Goal: Task Accomplishment & Management: Manage account settings

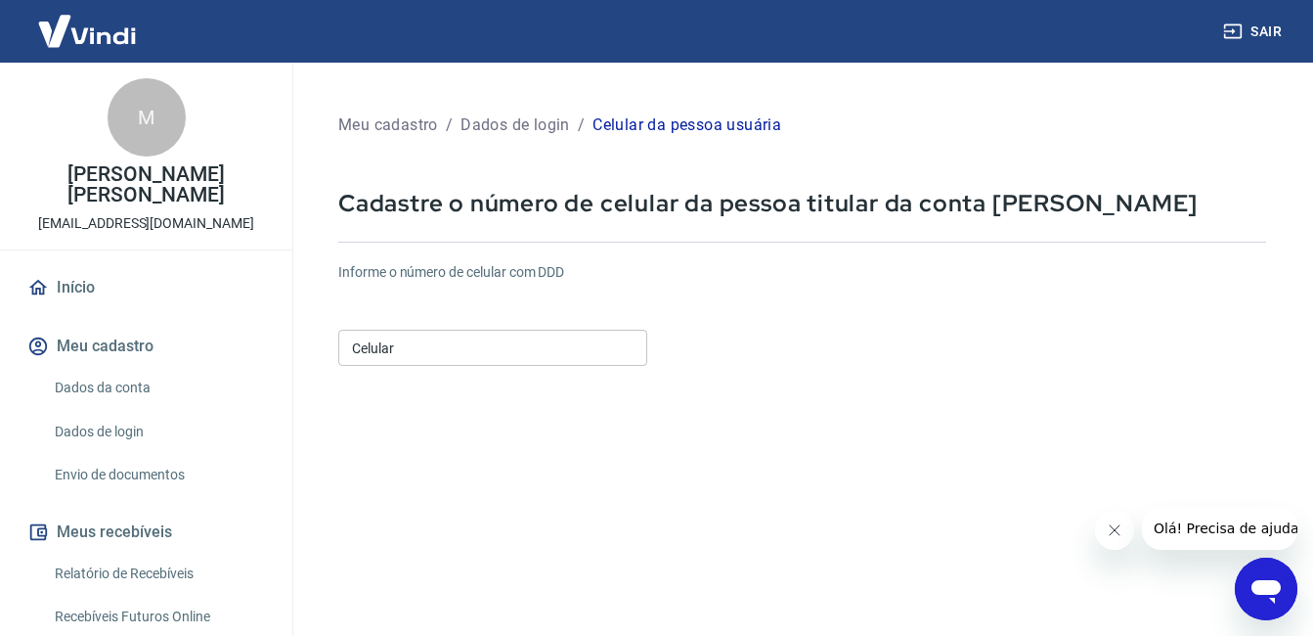
click at [584, 342] on input "Celular" at bounding box center [492, 348] width 309 height 36
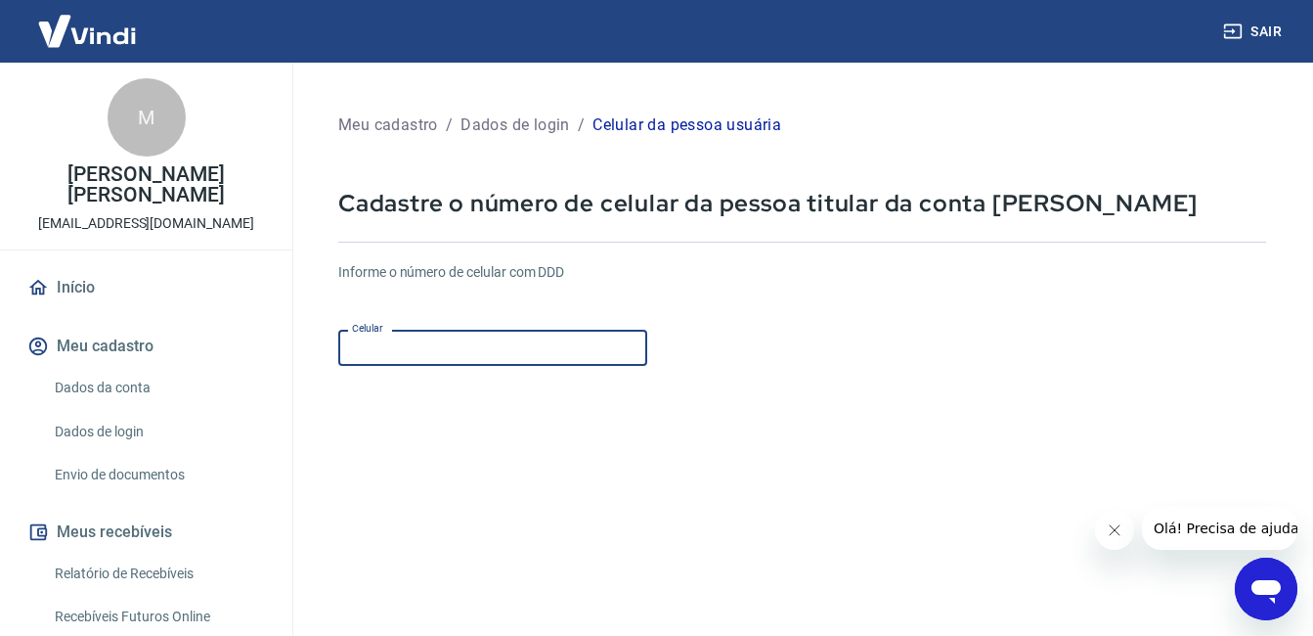
click at [578, 339] on input "Celular" at bounding box center [492, 348] width 309 height 36
paste input "(27) 99933-5177"
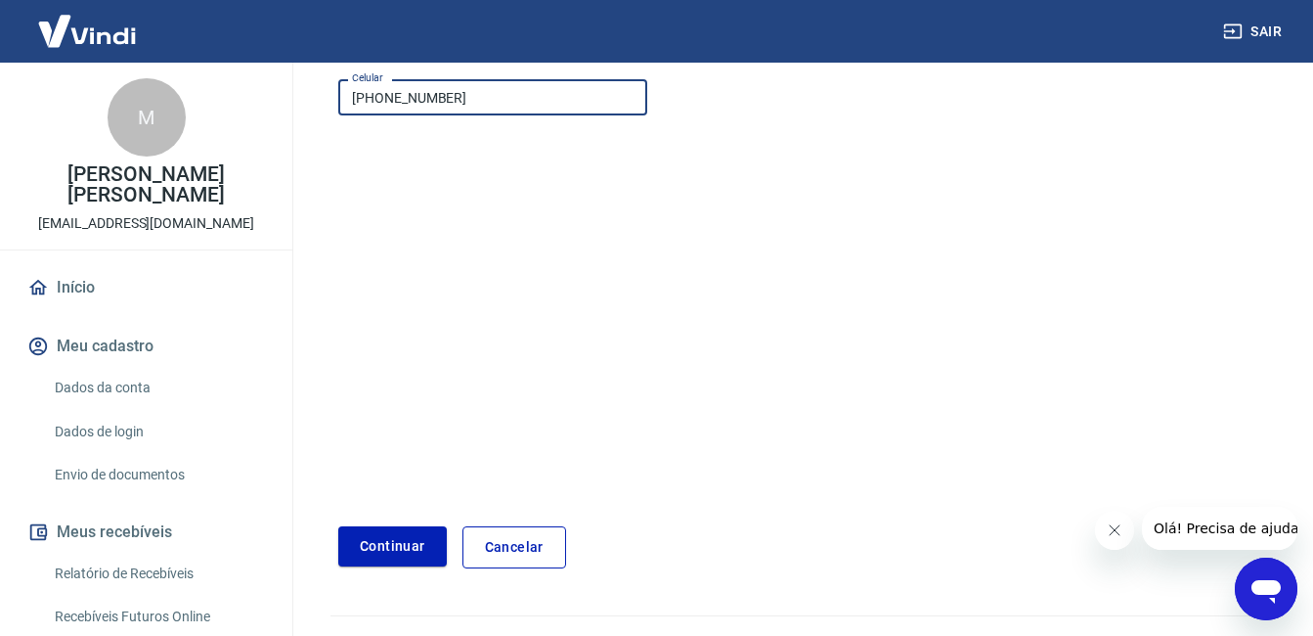
scroll to position [290, 0]
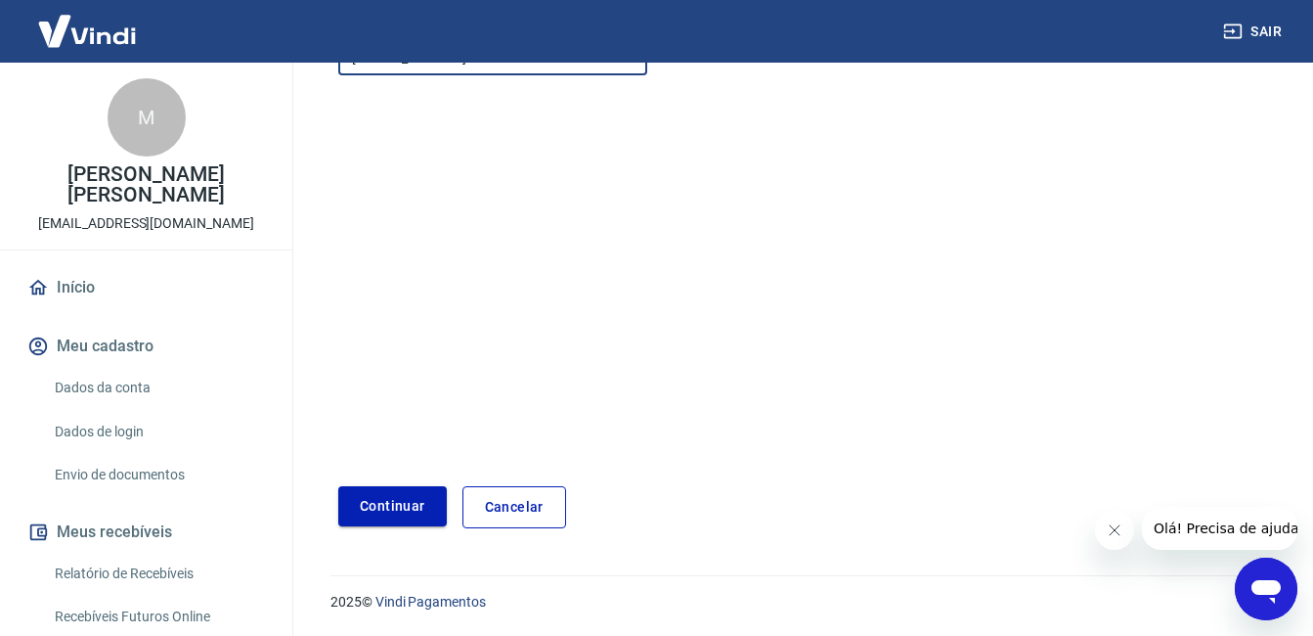
type input "(27) 99933-5177"
click at [392, 519] on button "Continuar" at bounding box center [392, 506] width 109 height 40
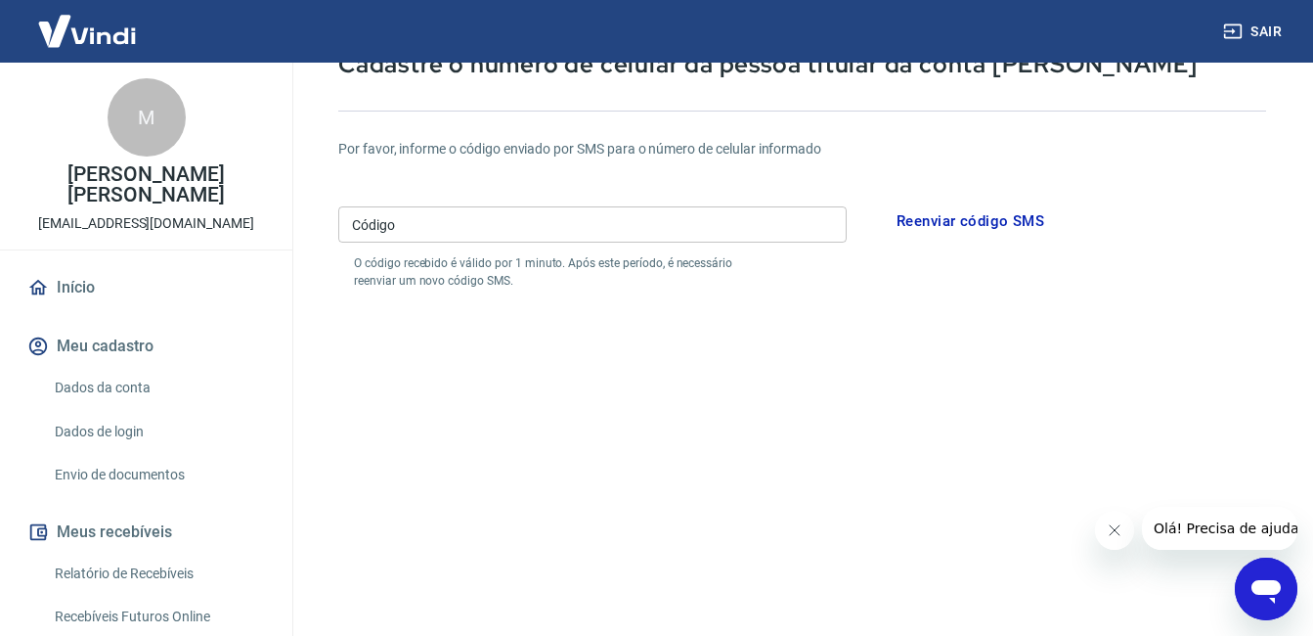
scroll to position [196, 0]
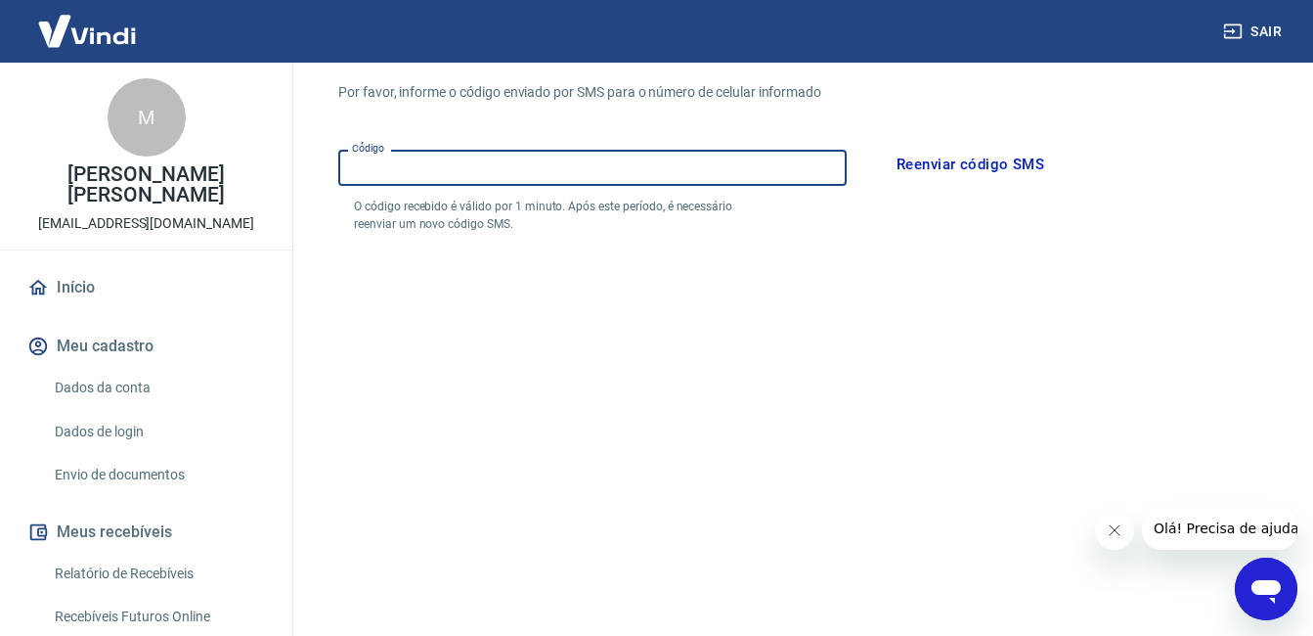
click at [605, 165] on input "Código" at bounding box center [592, 168] width 508 height 36
paste input "542459"
type input "542459"
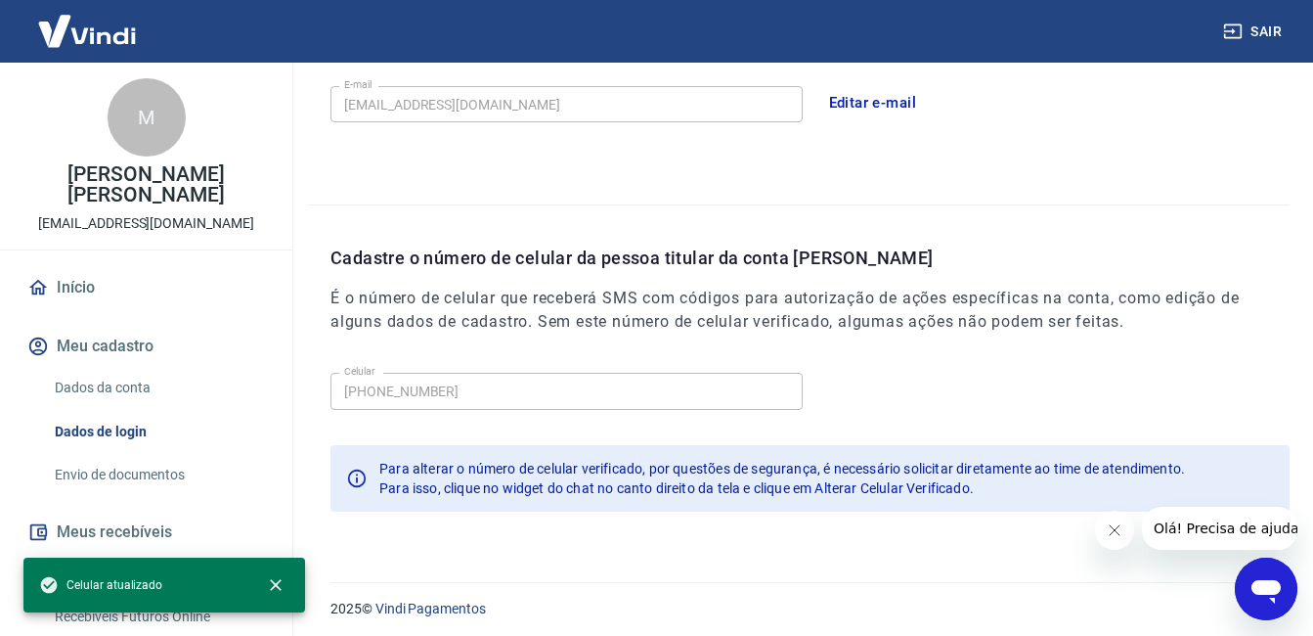
scroll to position [617, 0]
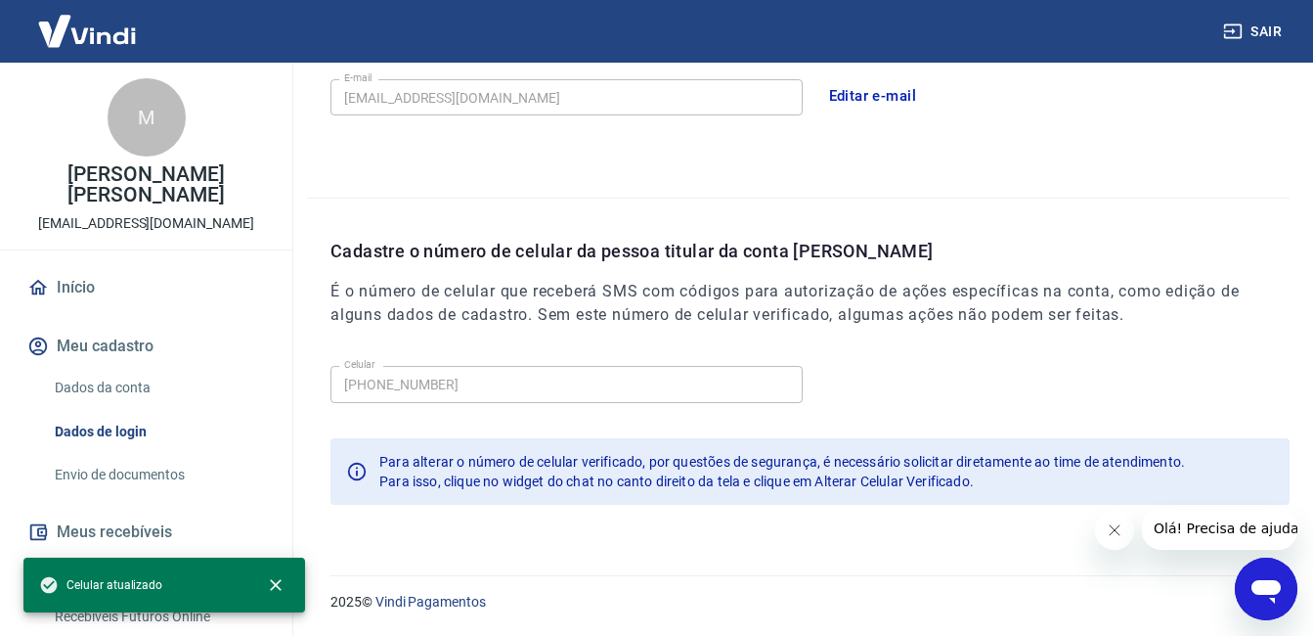
click at [1115, 524] on icon "Fechar mensagem da empresa" at bounding box center [1114, 530] width 16 height 16
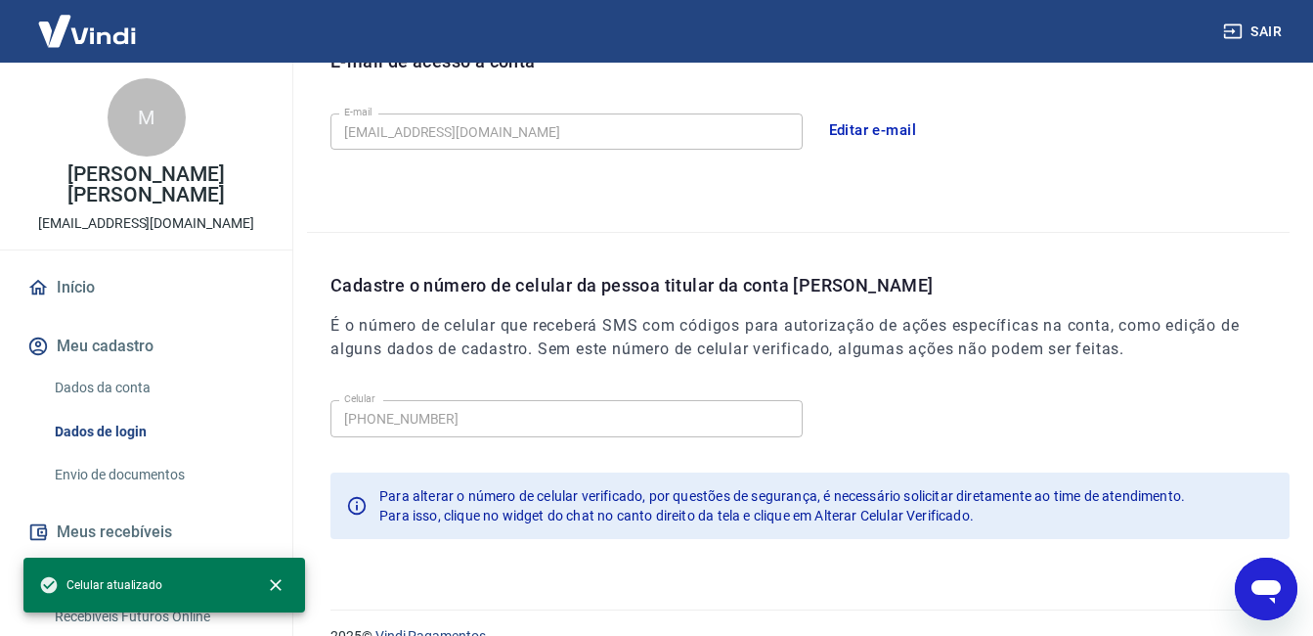
scroll to position [98, 0]
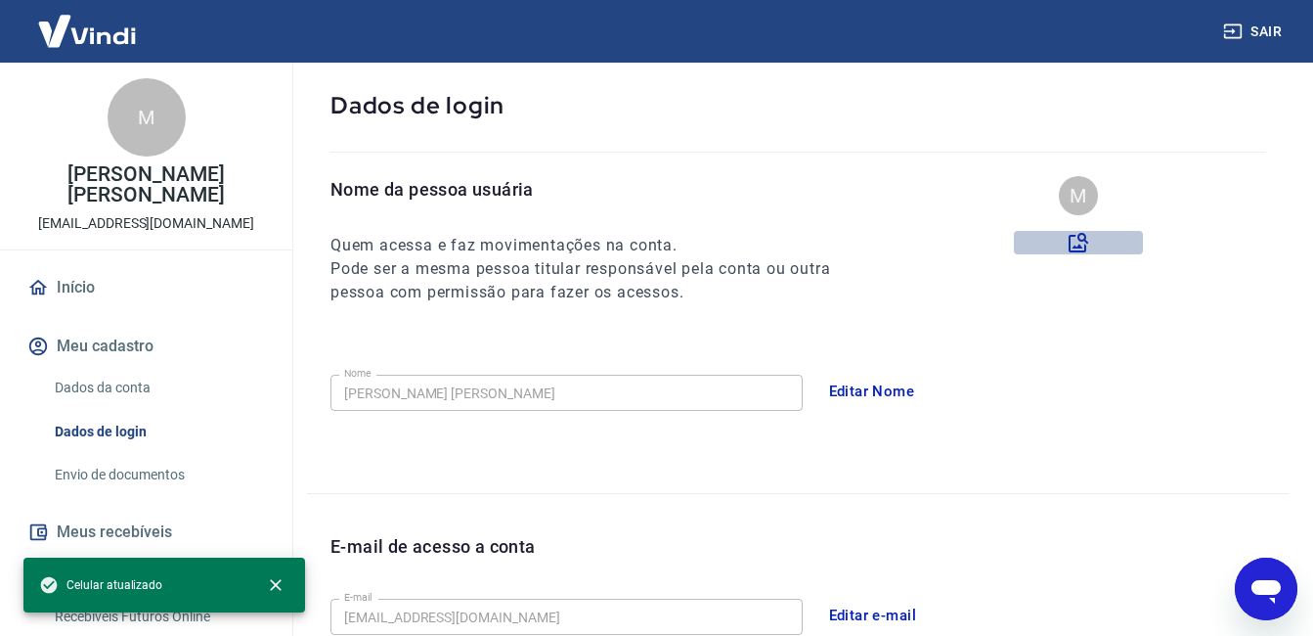
click at [1090, 241] on label at bounding box center [1078, 242] width 129 height 23
click at [0, 0] on input "file" at bounding box center [0, 0] width 0 height 0
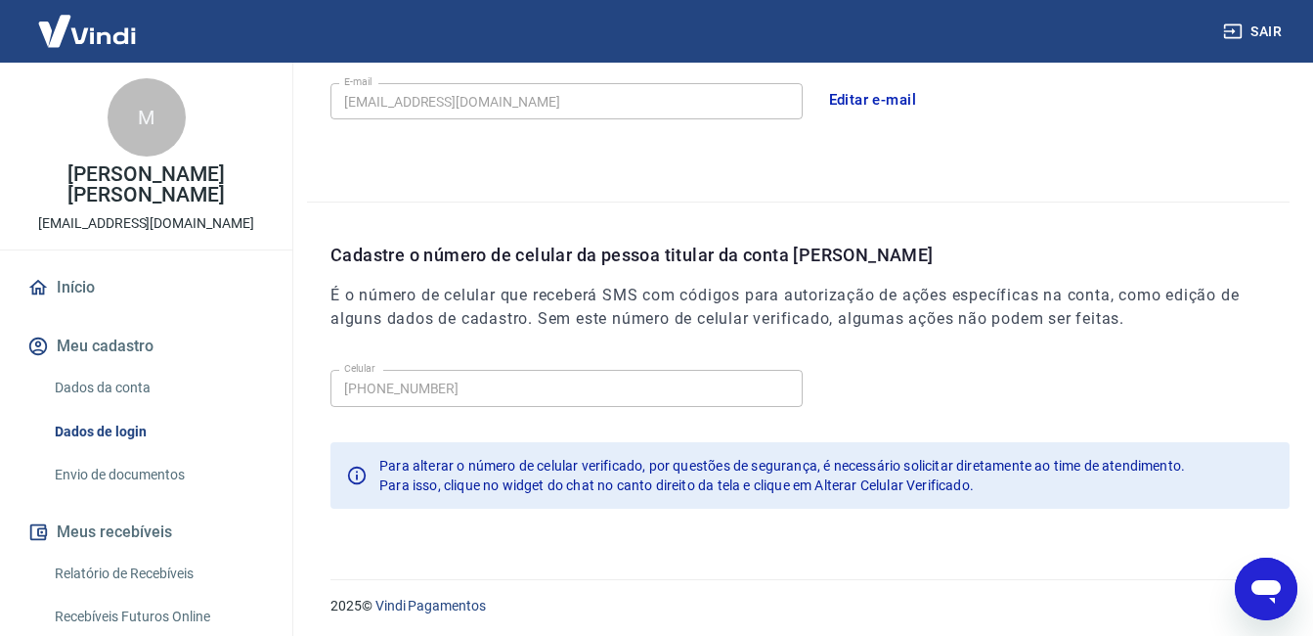
scroll to position [617, 0]
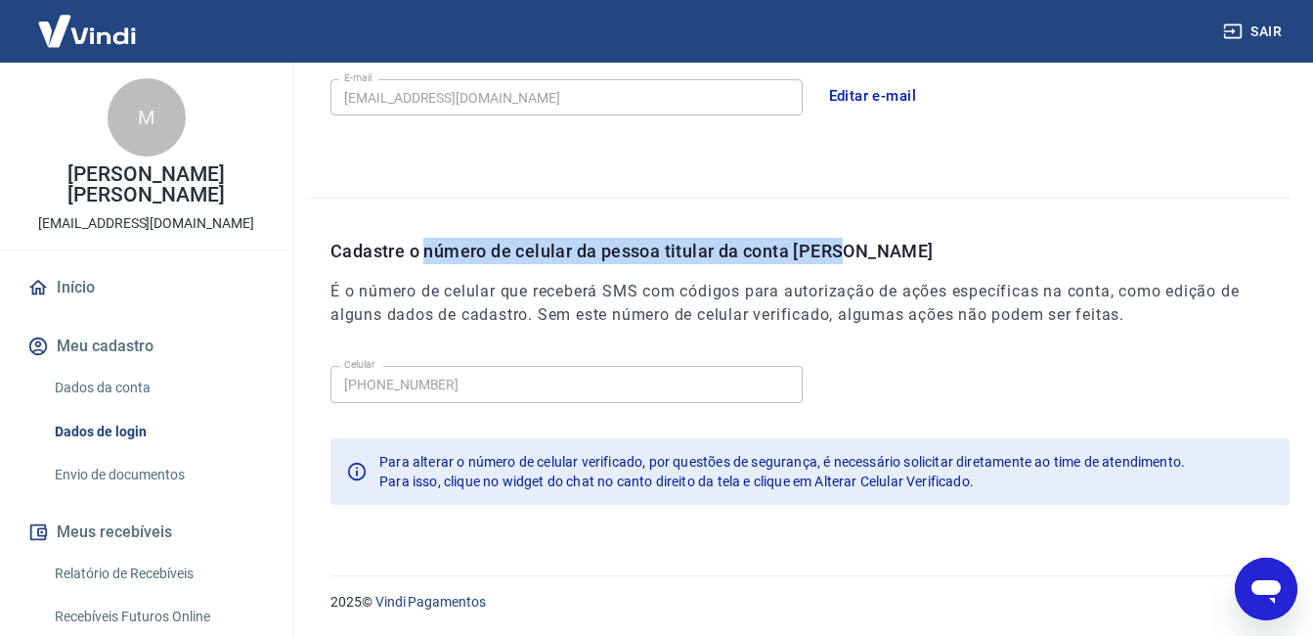
drag, startPoint x: 424, startPoint y: 250, endPoint x: 860, endPoint y: 257, distance: 436.2
click at [860, 257] on p "Cadastre o número de celular da pessoa titular da conta Vindi" at bounding box center [810, 251] width 959 height 26
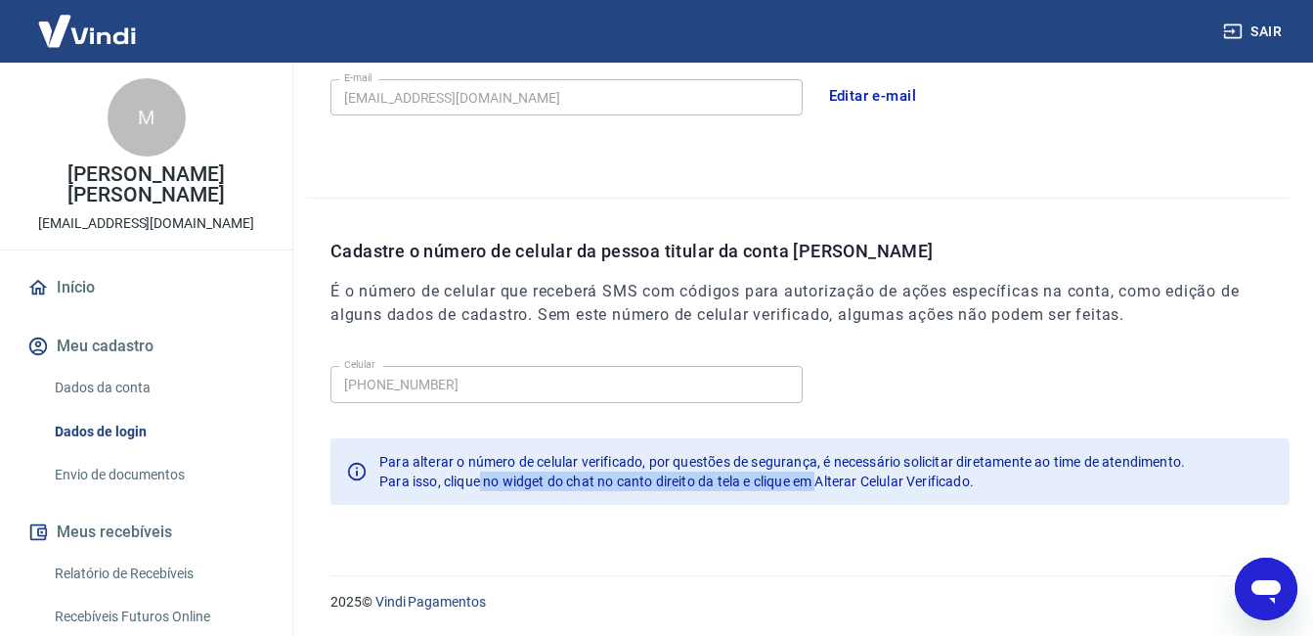
drag, startPoint x: 479, startPoint y: 484, endPoint x: 822, endPoint y: 480, distance: 343.2
click at [822, 480] on span "Para isso, clique no widget do chat no canto direito da tela e clique em Altera…" at bounding box center [676, 481] width 595 height 16
drag, startPoint x: 815, startPoint y: 482, endPoint x: 577, endPoint y: 481, distance: 237.6
click at [605, 473] on span "Para isso, clique no widget do chat no canto direito da tela e clique em Altera…" at bounding box center [676, 481] width 595 height 16
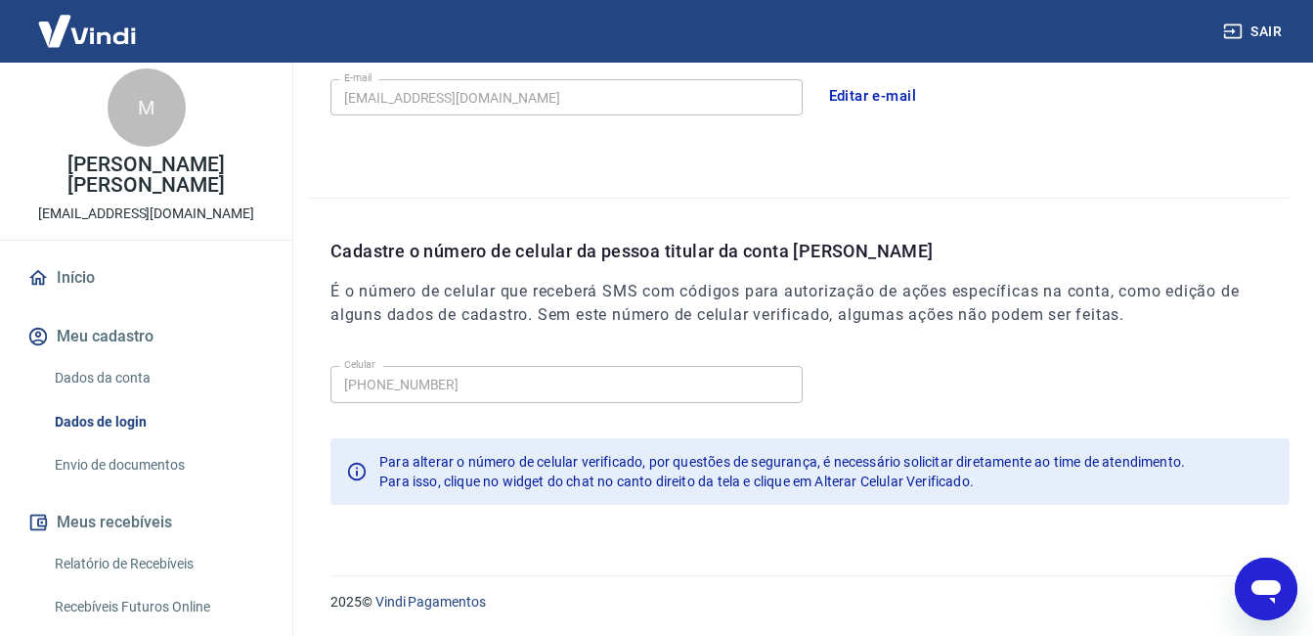
click at [95, 441] on div "Dados da conta Dados de login Envio de documentos" at bounding box center [145, 421] width 245 height 127
click at [91, 461] on link "Envio de documentos" at bounding box center [158, 465] width 222 height 40
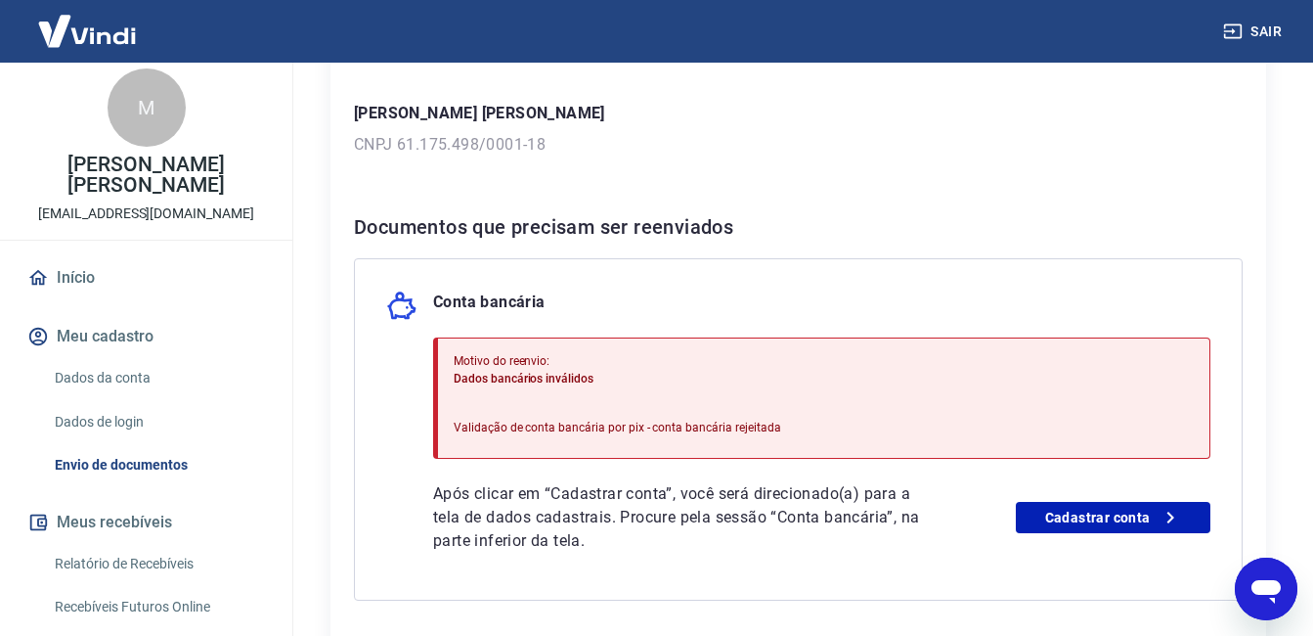
scroll to position [456, 0]
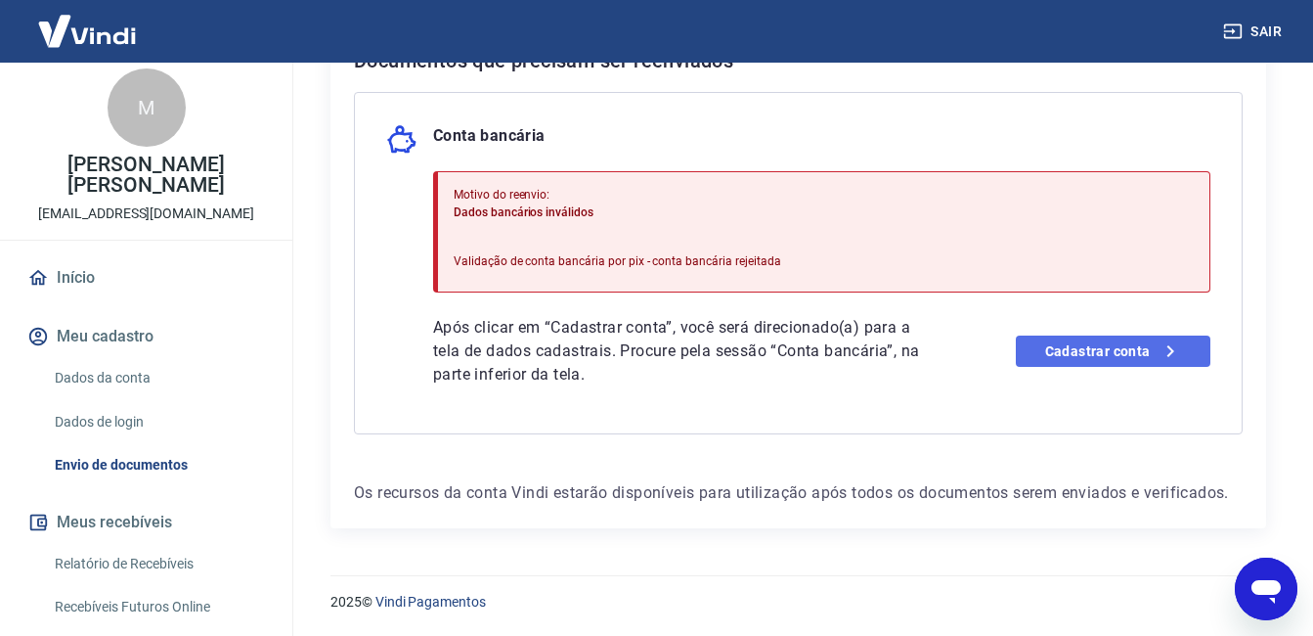
click at [1104, 352] on link "Cadastrar conta" at bounding box center [1113, 350] width 195 height 31
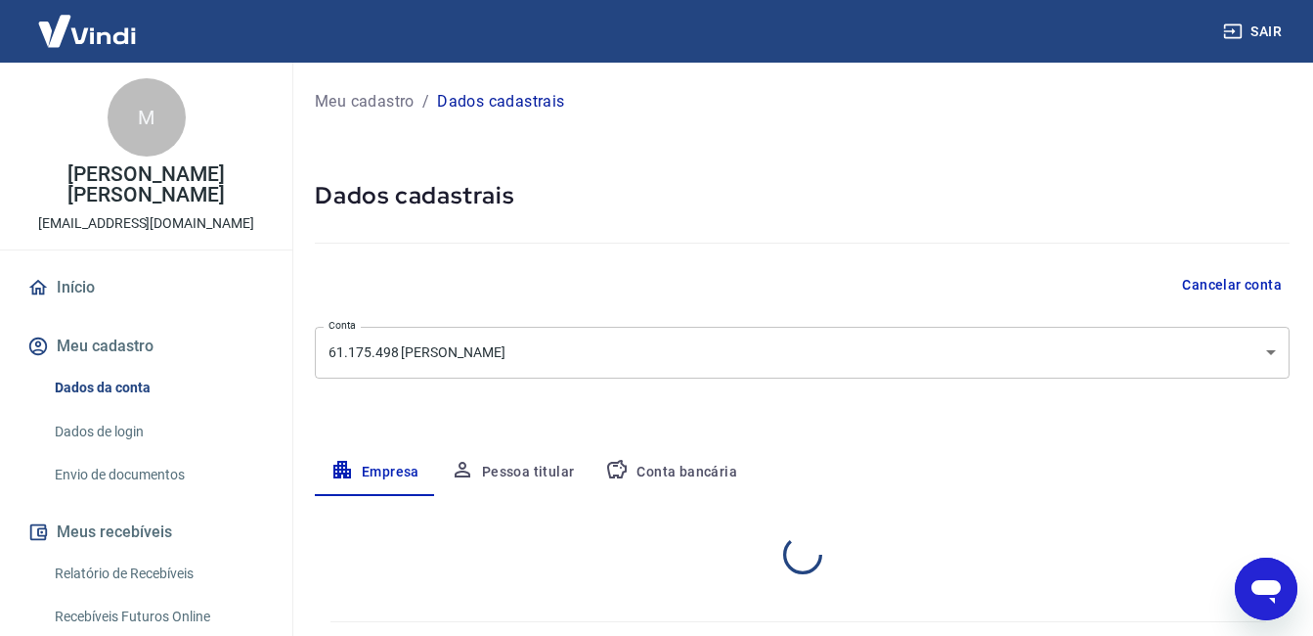
select select "ES"
select select "business"
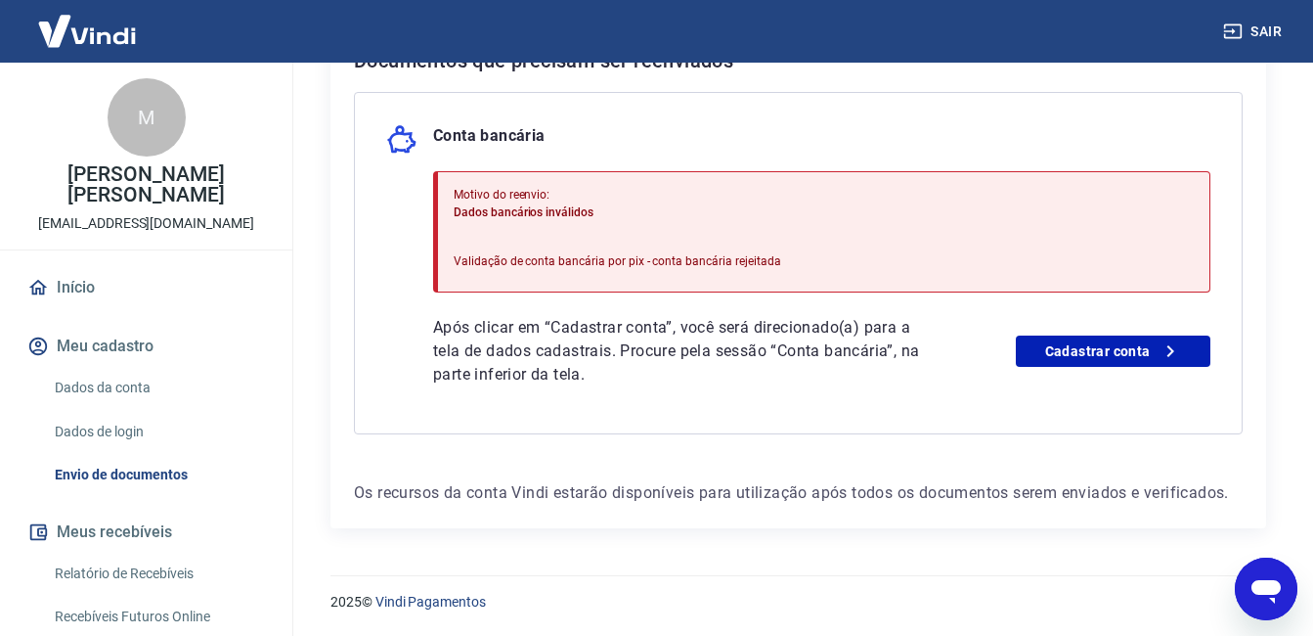
click at [1157, 331] on div "Após clicar em “Cadastrar conta”, você será direcionado(a) para a tela de dados…" at bounding box center [821, 351] width 777 height 70
click at [1152, 341] on link "Cadastrar conta" at bounding box center [1113, 350] width 195 height 31
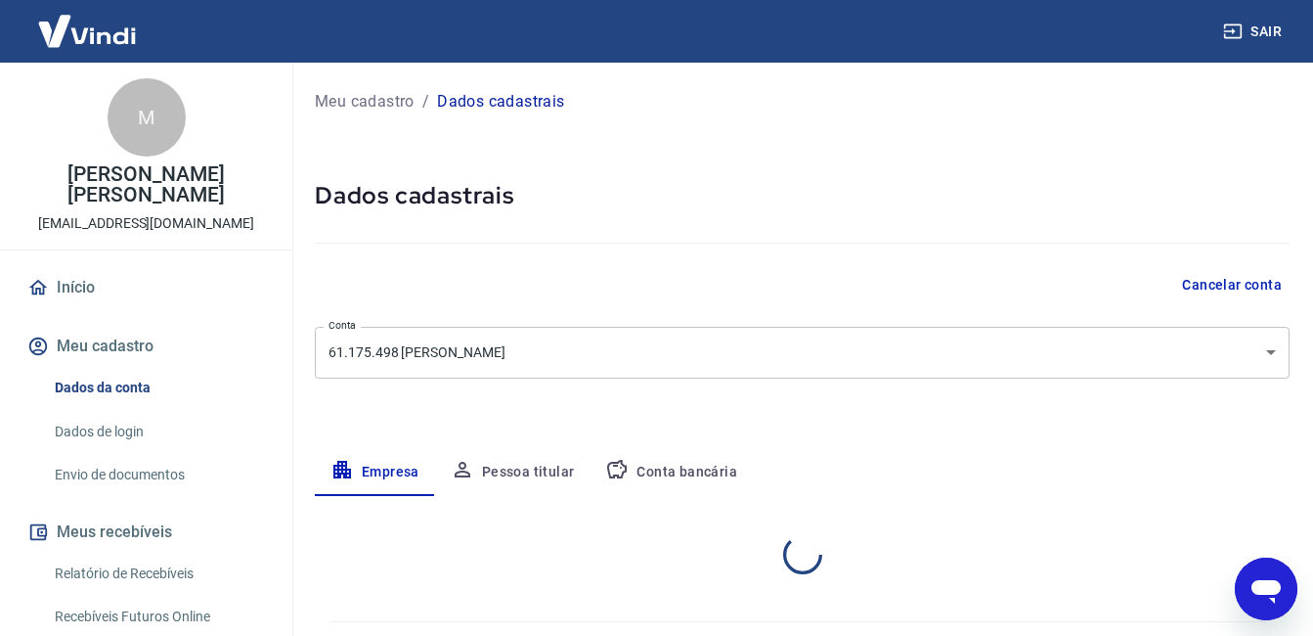
select select "ES"
select select "business"
click at [1278, 345] on body "Sair M [PERSON_NAME] [PERSON_NAME] [EMAIL_ADDRESS][DOMAIN_NAME] Início Meu cada…" at bounding box center [656, 318] width 1313 height 636
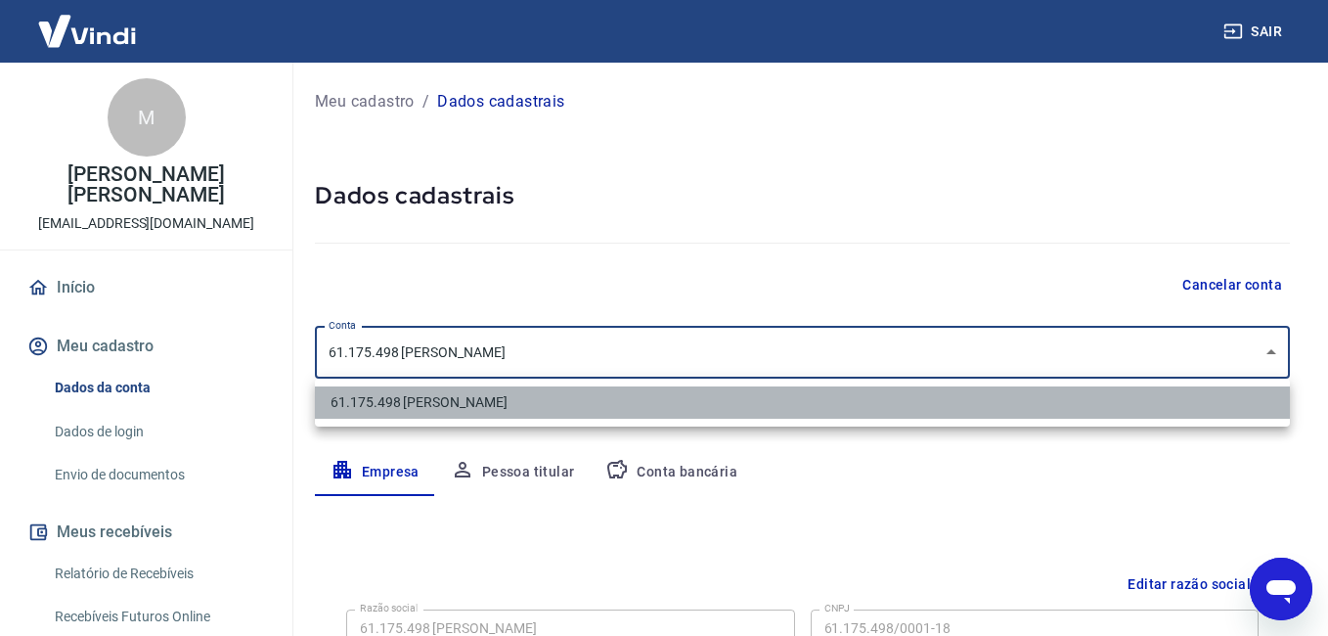
click at [855, 396] on li "61.175.498 [PERSON_NAME]" at bounding box center [802, 402] width 975 height 32
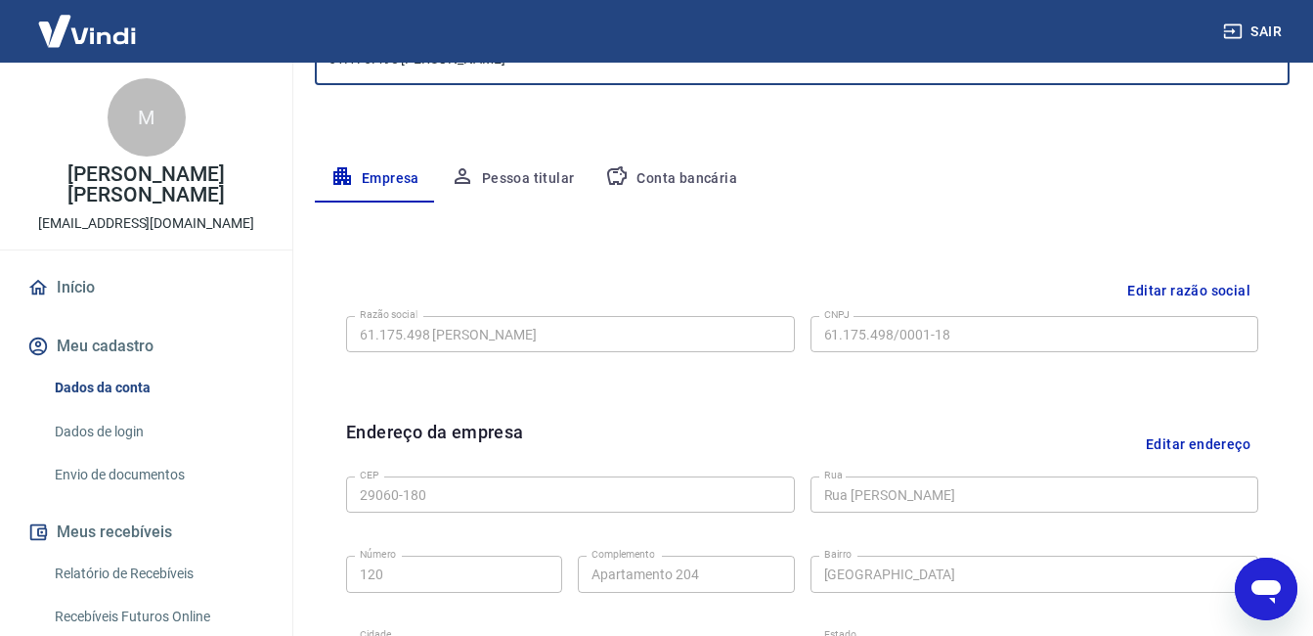
click at [518, 178] on button "Pessoa titular" at bounding box center [512, 178] width 155 height 47
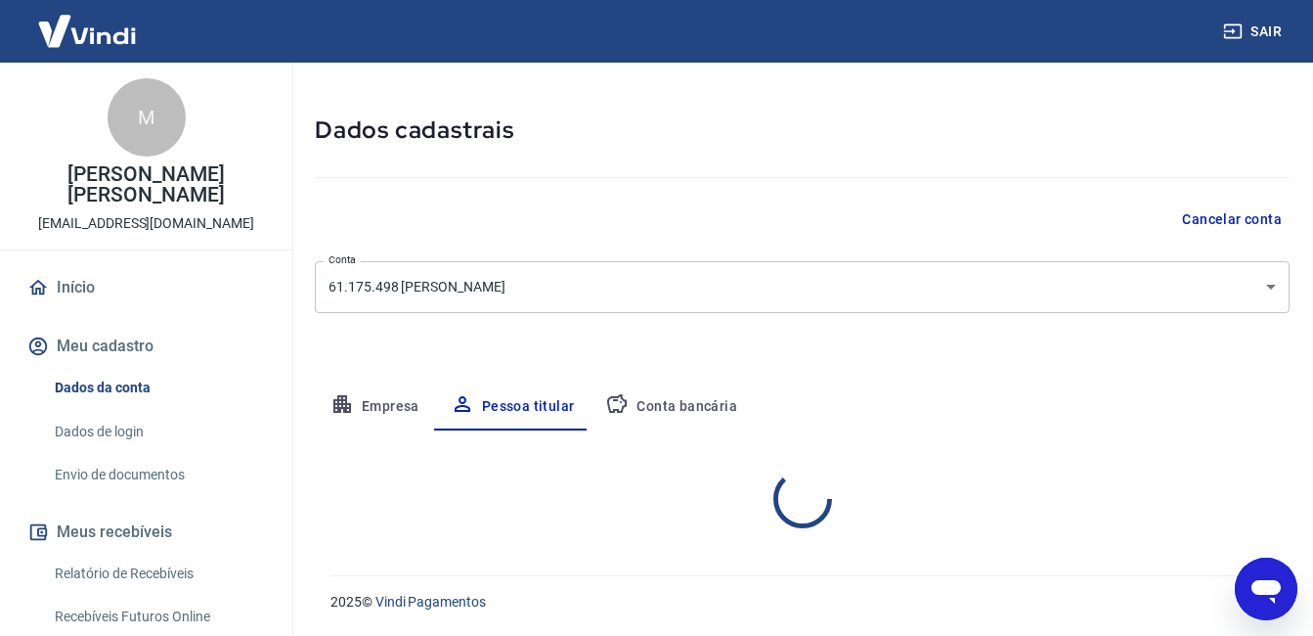
scroll to position [147, 0]
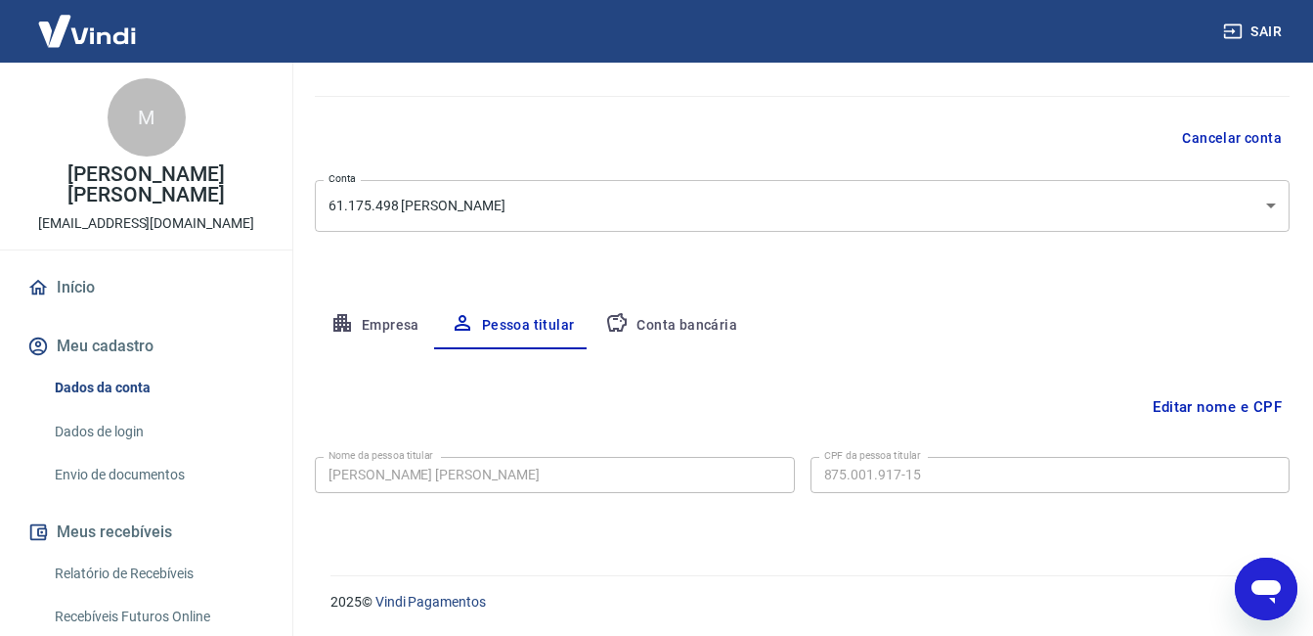
click at [677, 321] on button "Conta bancária" at bounding box center [671, 325] width 163 height 47
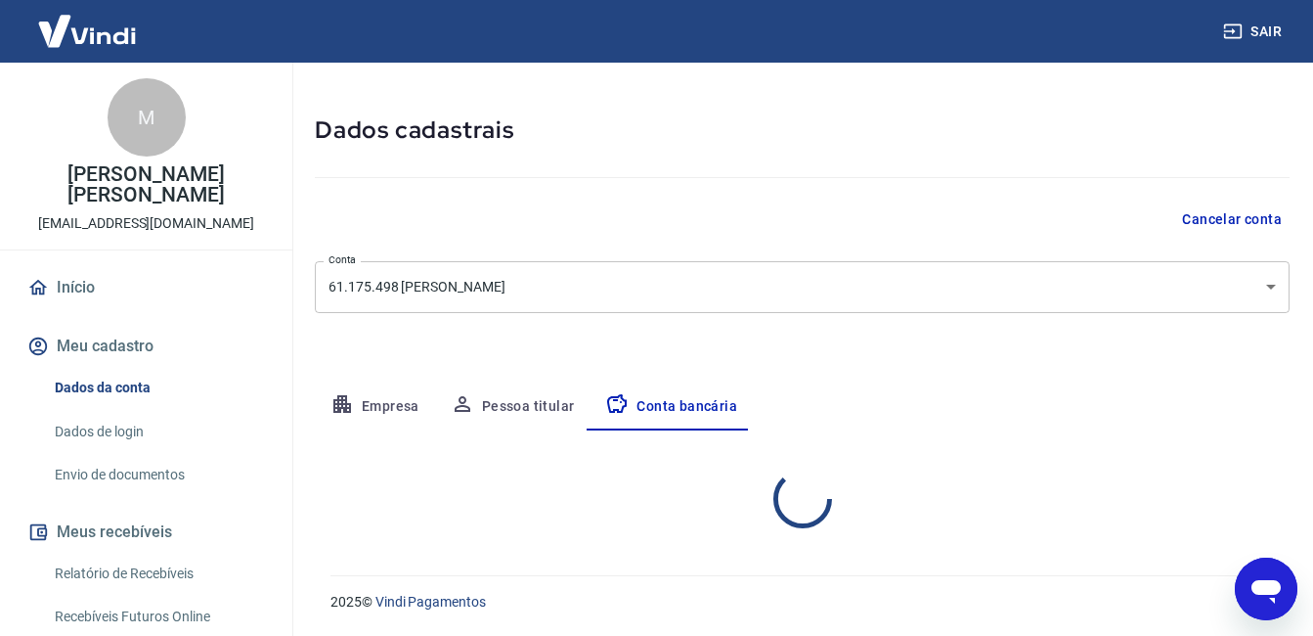
select select "1"
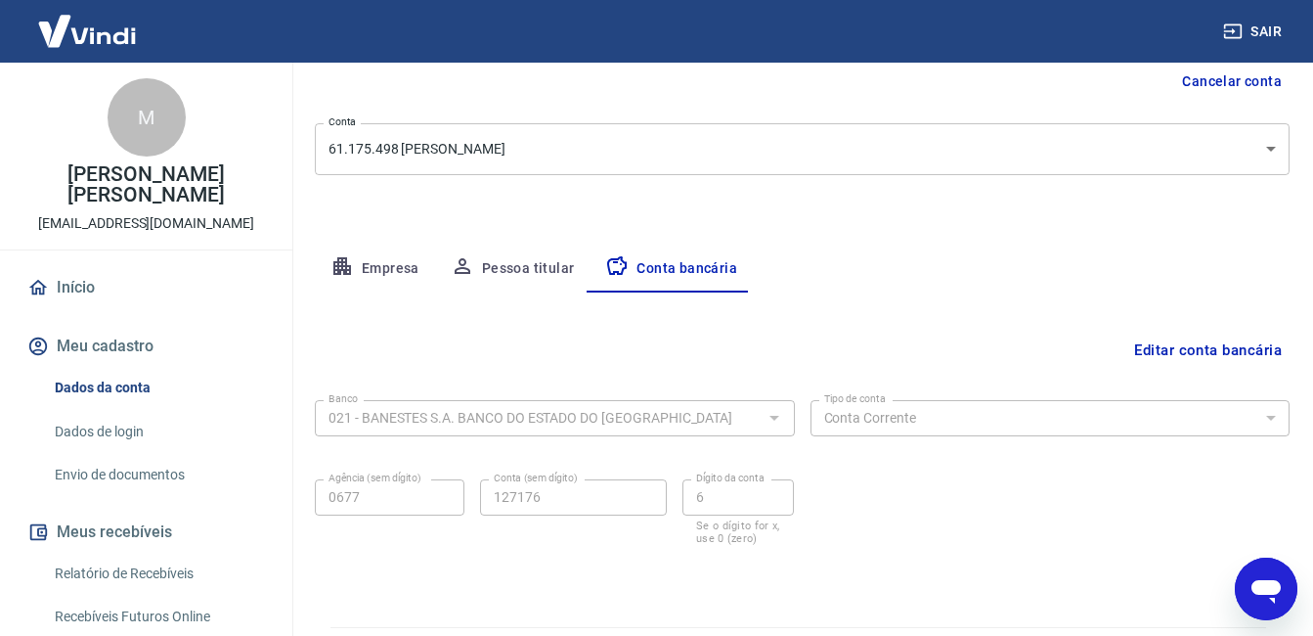
scroll to position [255, 0]
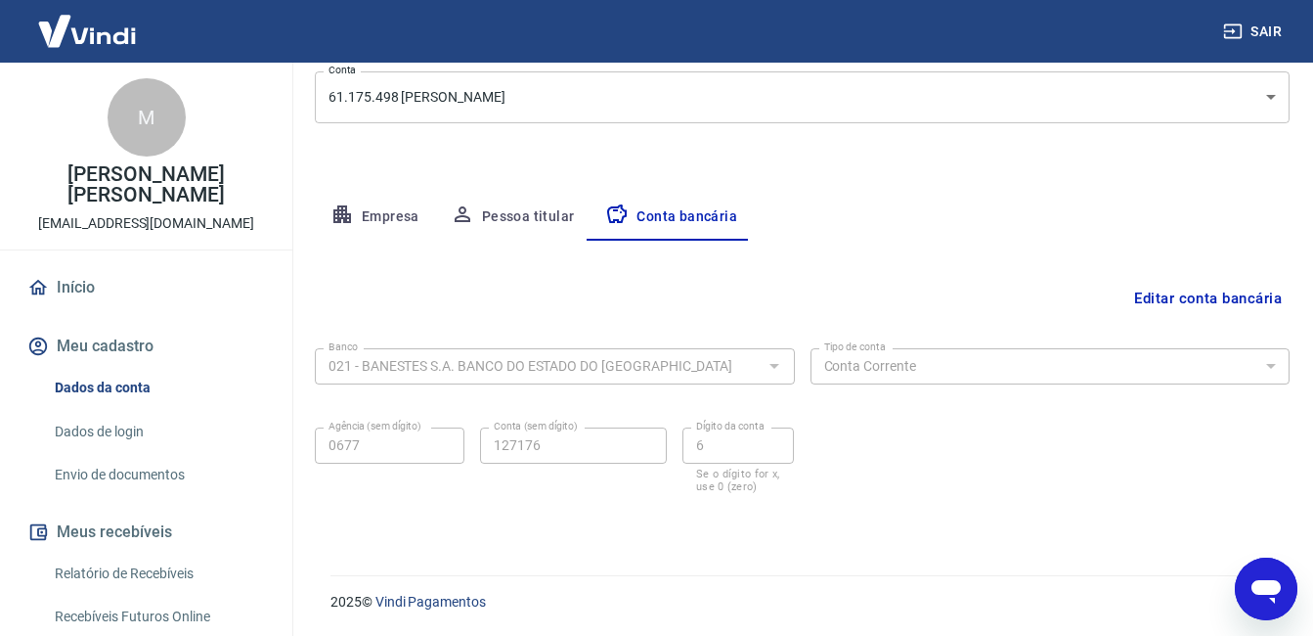
click at [1181, 295] on button "Editar conta bancária" at bounding box center [1207, 298] width 163 height 37
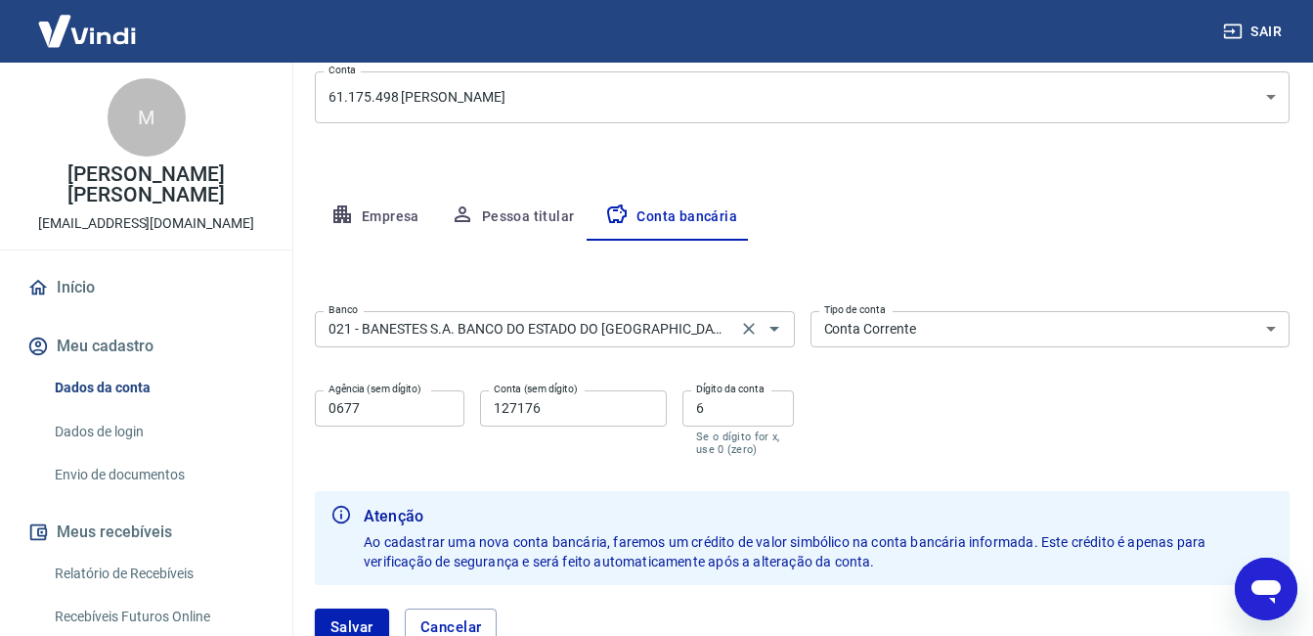
click at [692, 328] on input "021 - BANESTES S.A. BANCO DO ESTADO DO [GEOGRAPHIC_DATA]" at bounding box center [526, 329] width 411 height 24
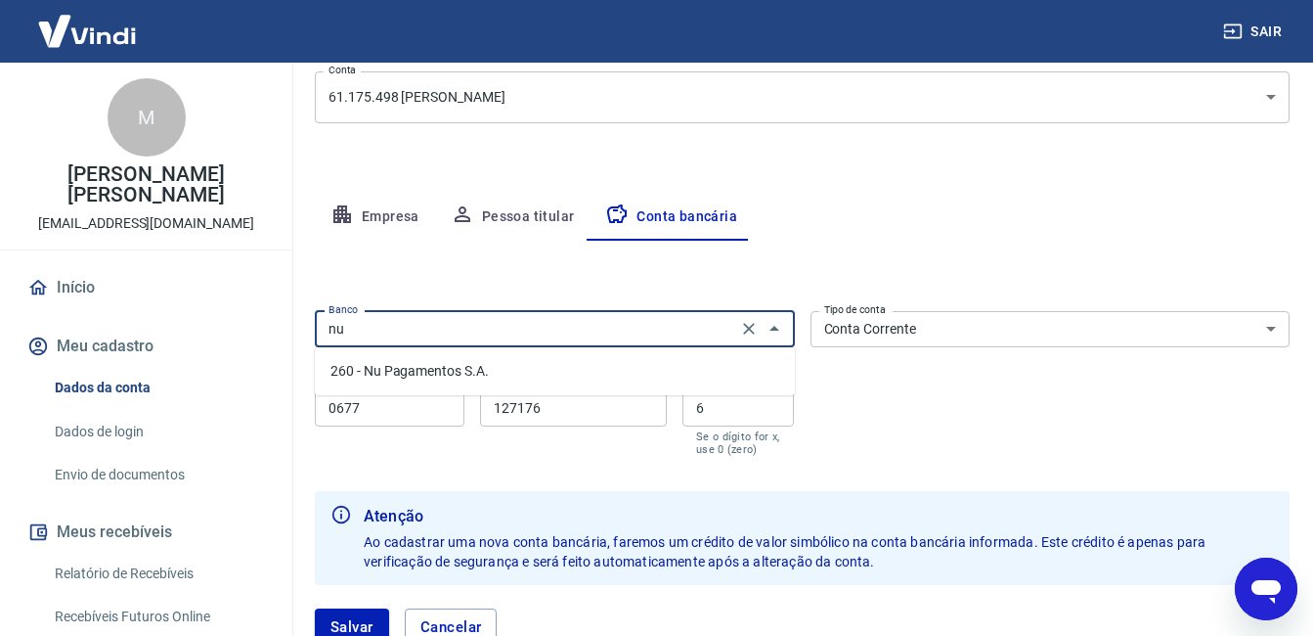
click at [495, 366] on li "260 - Nu Pagamentos S.A." at bounding box center [555, 371] width 480 height 32
type input "260 - Nu Pagamentos S.A."
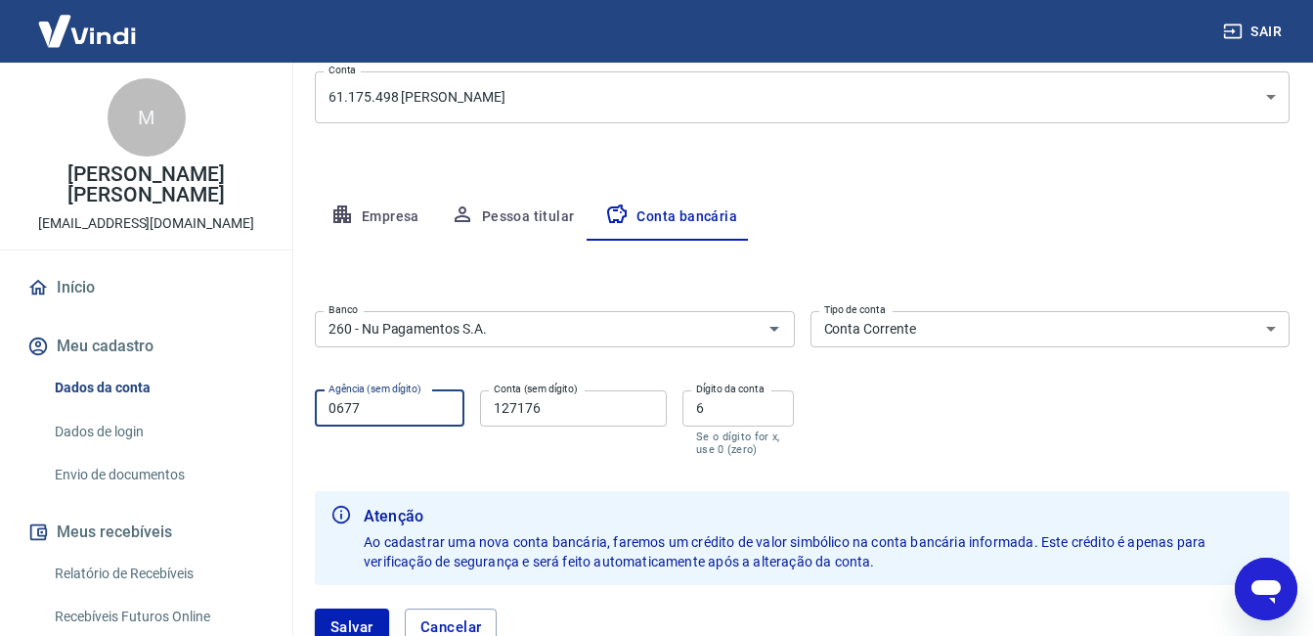
drag, startPoint x: 397, startPoint y: 408, endPoint x: 263, endPoint y: 411, distance: 134.0
click at [283, 380] on div "Sair M [PERSON_NAME] [PERSON_NAME] [EMAIL_ADDRESS][DOMAIN_NAME] Início Meu cada…" at bounding box center [656, 63] width 1313 height 636
type input "0001"
drag, startPoint x: 564, startPoint y: 395, endPoint x: 434, endPoint y: 400, distance: 130.1
click at [440, 398] on div "Agência (sem dígito) 0001 Agência (sem dígito) Conta (sem dígito) 127176 Conta …" at bounding box center [555, 420] width 480 height 77
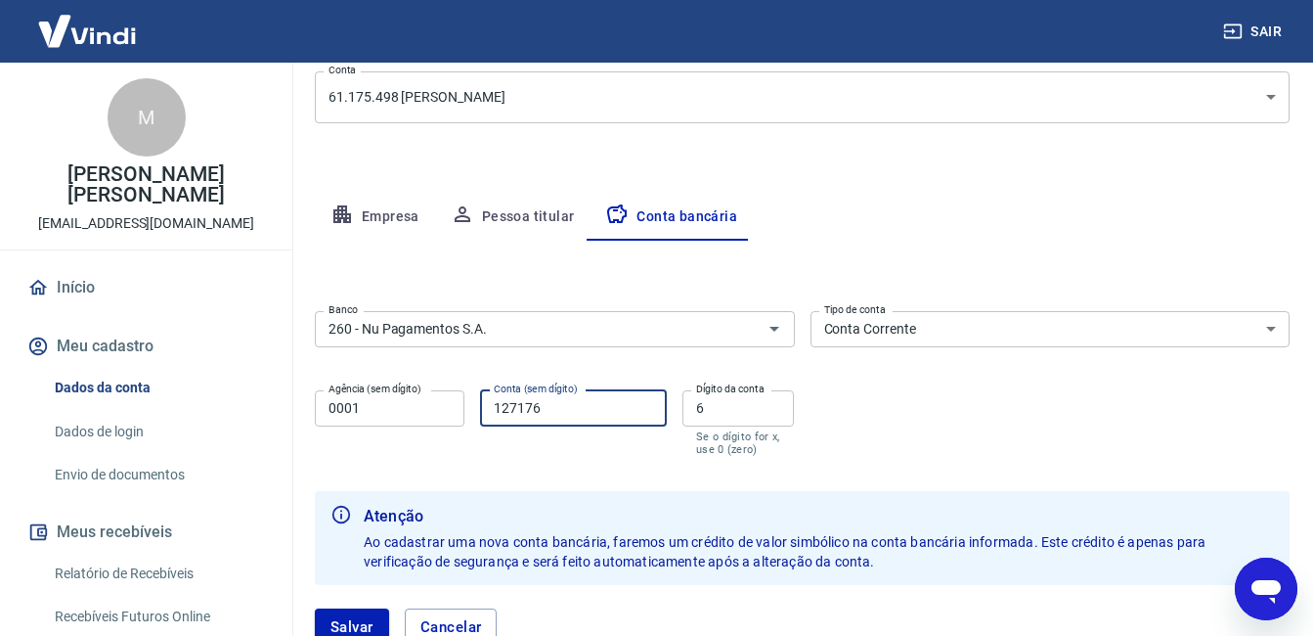
drag, startPoint x: 614, startPoint y: 415, endPoint x: 335, endPoint y: 404, distance: 278.9
click at [340, 404] on div "Agência (sem dígito) 0001 Agência (sem dígito) Conta (sem dígito) 127176 Conta …" at bounding box center [555, 420] width 480 height 77
paste input "[URL]"
type input "[URL]"
paste input "957392653-2"
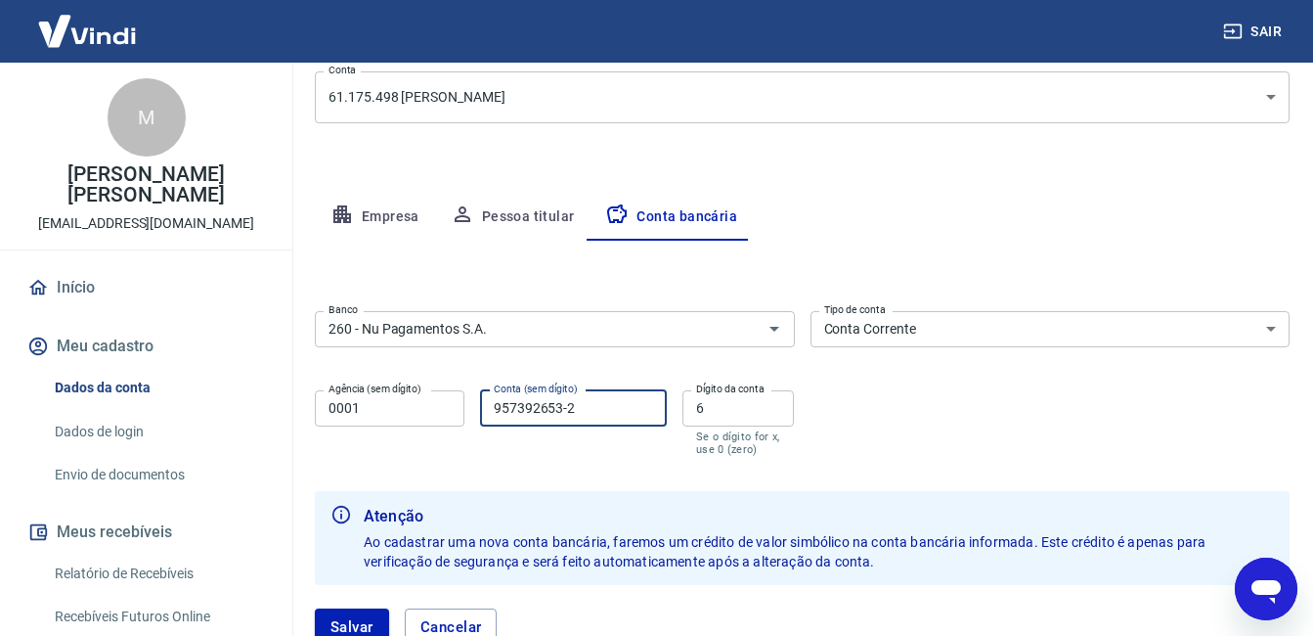
drag, startPoint x: 600, startPoint y: 405, endPoint x: 559, endPoint y: 400, distance: 41.4
click at [559, 400] on input "957392653-2" at bounding box center [573, 408] width 187 height 36
type input "957392653"
drag, startPoint x: 706, startPoint y: 408, endPoint x: 692, endPoint y: 405, distance: 14.0
click at [692, 405] on input "6" at bounding box center [739, 408] width 112 height 36
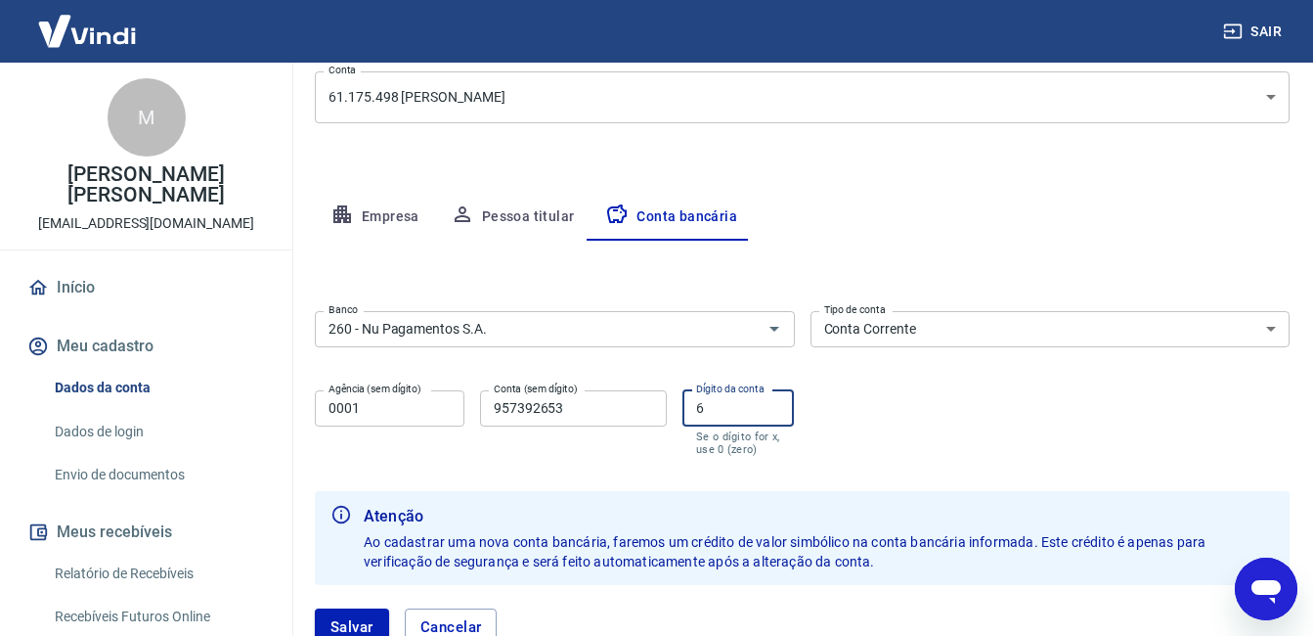
paste input "-2"
click at [700, 414] on input "-2" at bounding box center [739, 408] width 112 height 36
type input "2"
click at [493, 404] on input "957392653" at bounding box center [573, 408] width 187 height 36
click at [912, 416] on div "Banco 260 - Nu Pagamentos S.A. Banco Tipo de conta Conta Corrente Conta Poupanç…" at bounding box center [802, 381] width 975 height 156
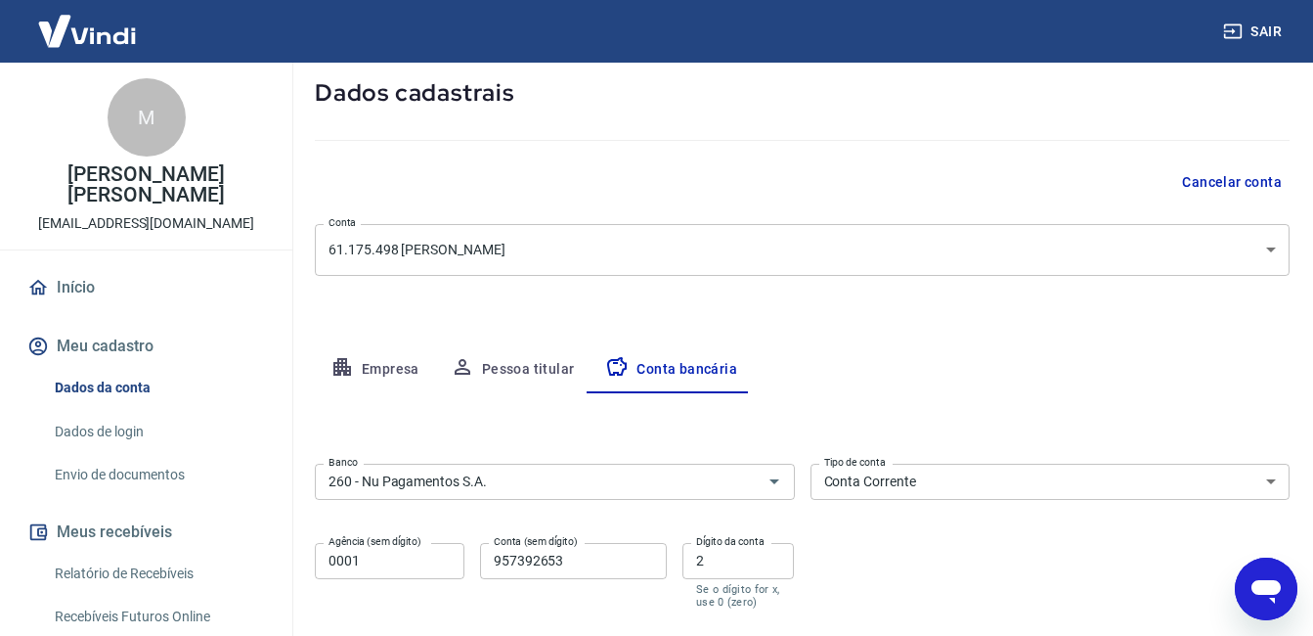
scroll to position [200, 0]
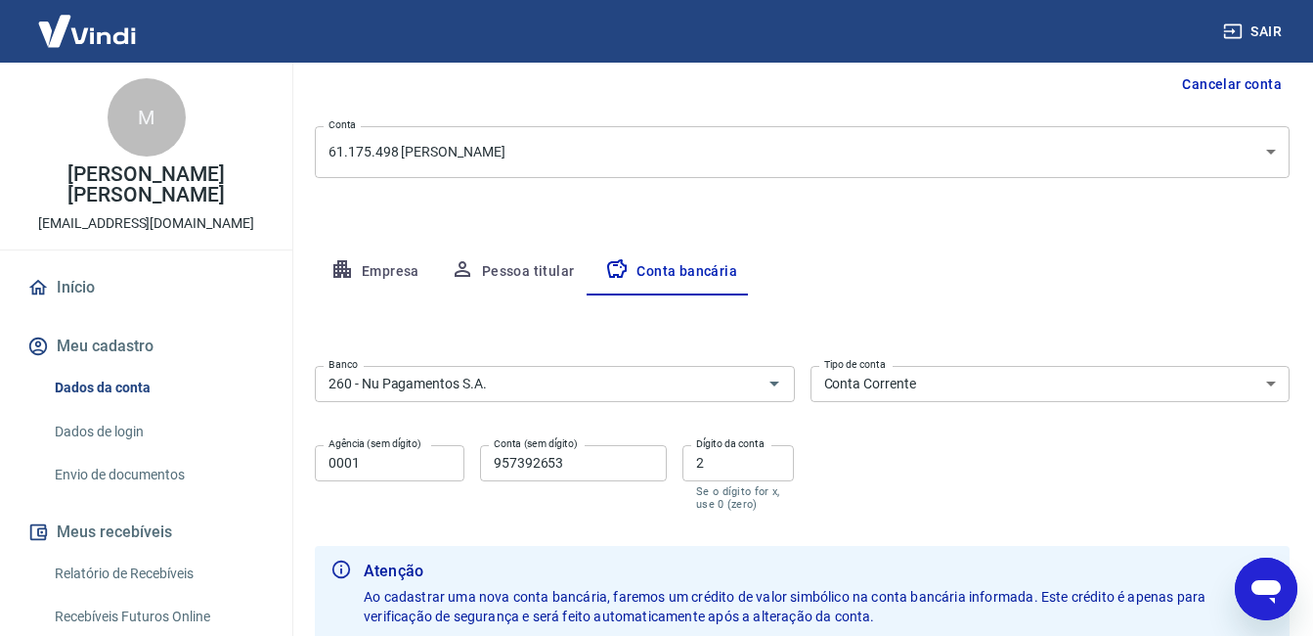
click at [952, 484] on div "Banco 260 - Nu Pagamentos S.A. Banco Tipo de conta Conta Corrente Conta Poupanç…" at bounding box center [802, 436] width 975 height 156
click at [640, 205] on div "Meu cadastro / Dados cadastrais Dados cadastrais Cancelar conta Conta 61.175.49…" at bounding box center [802, 304] width 1022 height 885
click at [986, 277] on div "Empresa Pessoa titular Conta bancária" at bounding box center [802, 271] width 975 height 47
click at [729, 148] on body "Sair M [PERSON_NAME] [PERSON_NAME] [EMAIL_ADDRESS][DOMAIN_NAME] Início Meu cada…" at bounding box center [656, 118] width 1313 height 636
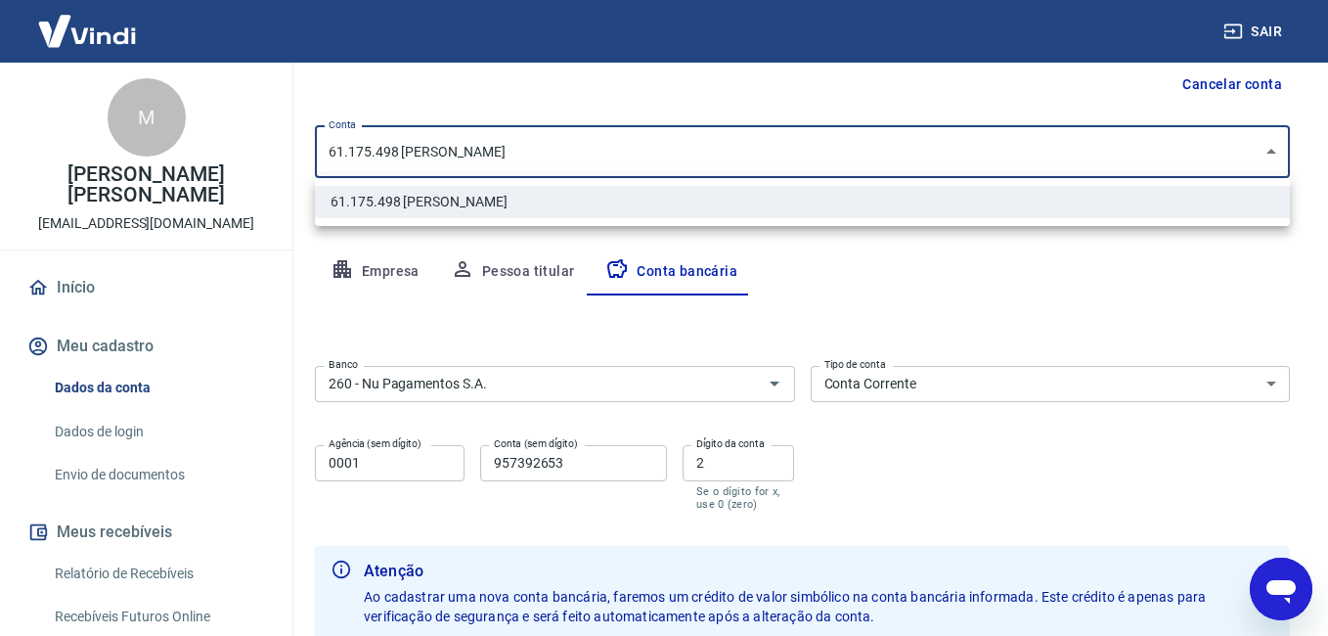
click at [470, 198] on li "61.175.498 [PERSON_NAME]" at bounding box center [802, 202] width 975 height 32
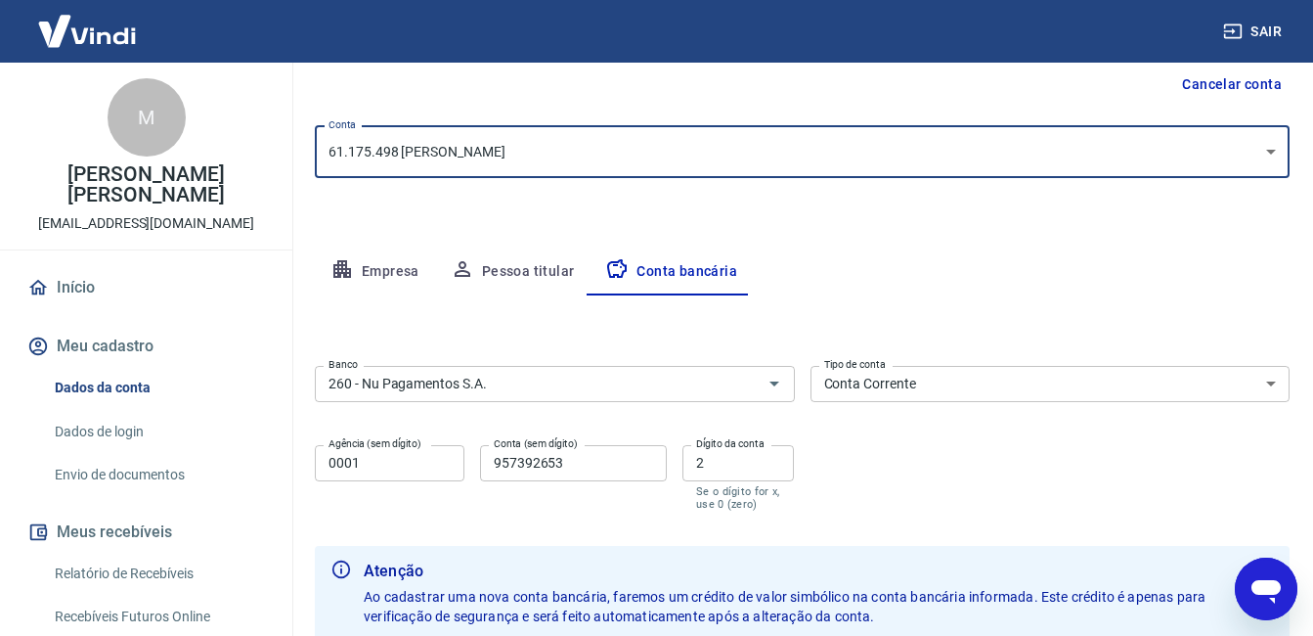
click at [1265, 603] on icon "Abrir janela de mensagens" at bounding box center [1266, 588] width 35 height 35
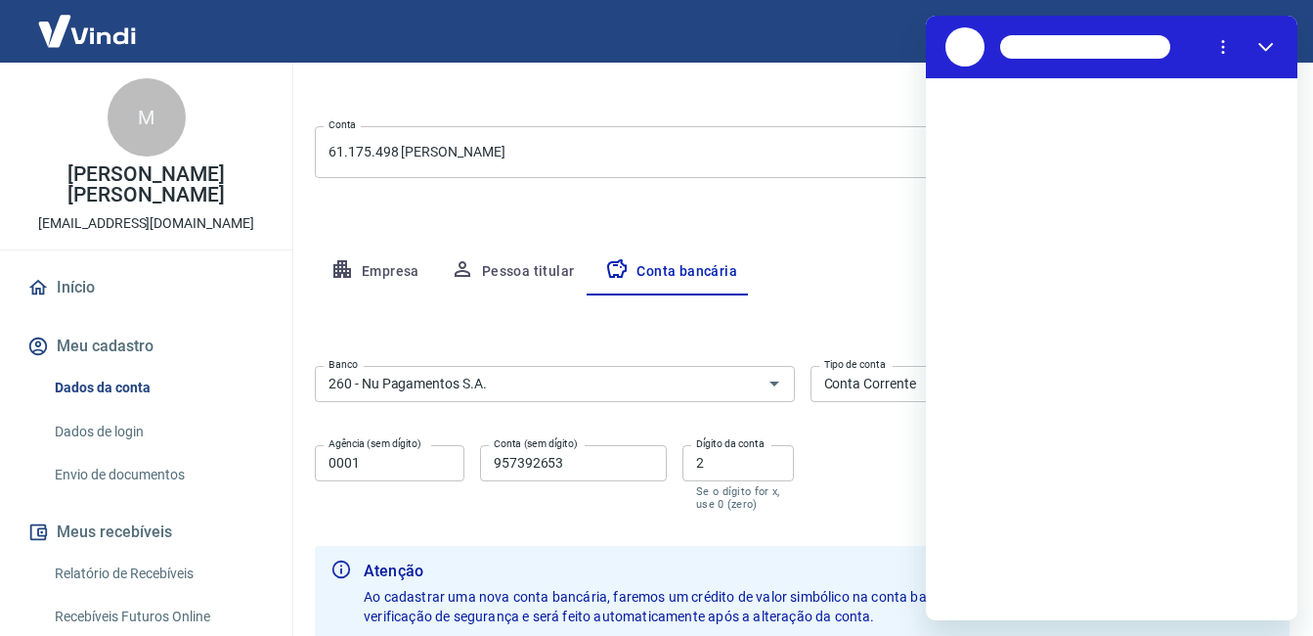
scroll to position [0, 0]
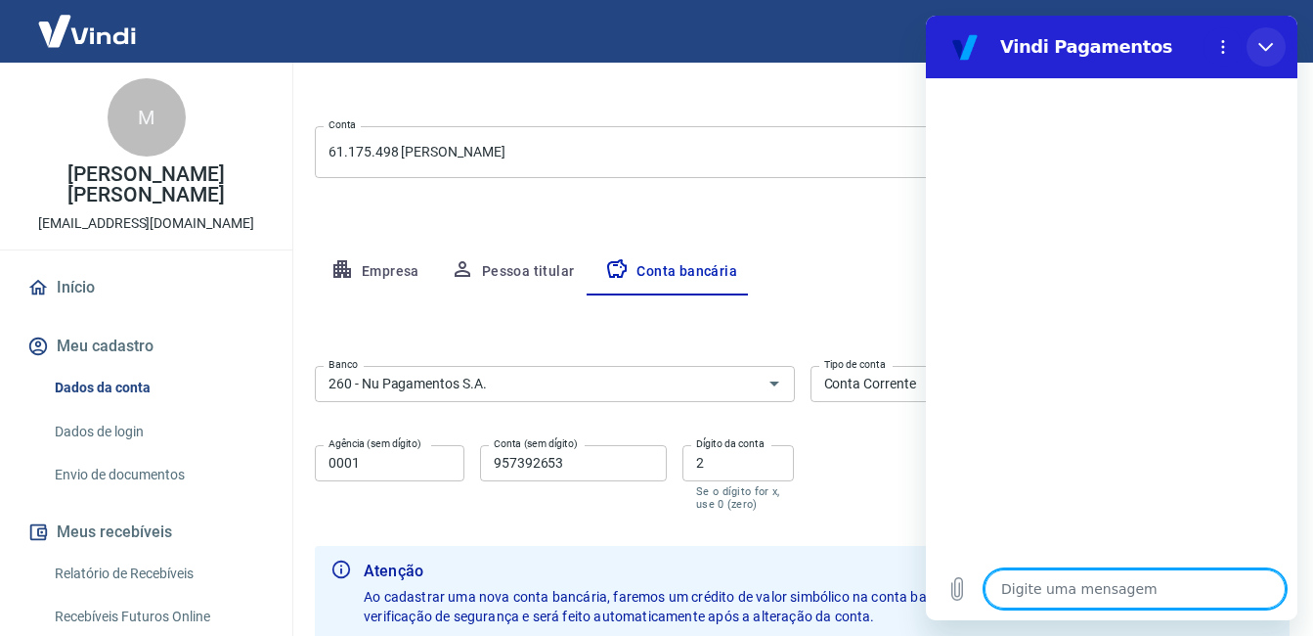
click at [1269, 37] on button "Fechar" at bounding box center [1266, 46] width 39 height 39
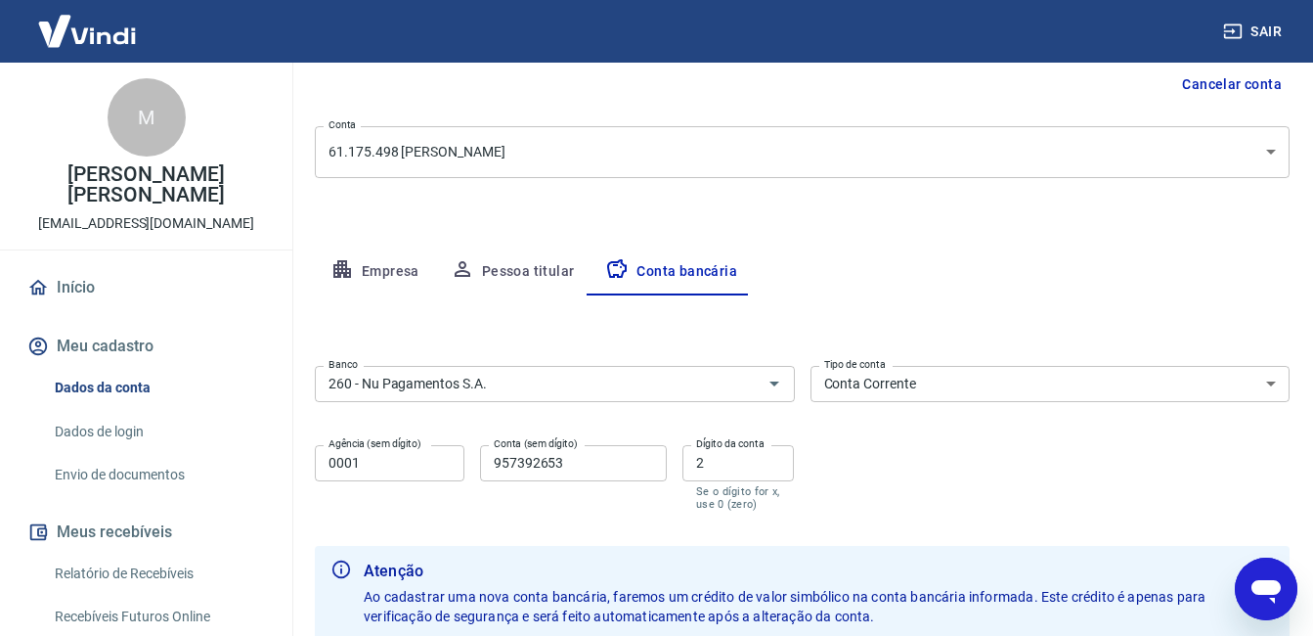
type textarea "x"
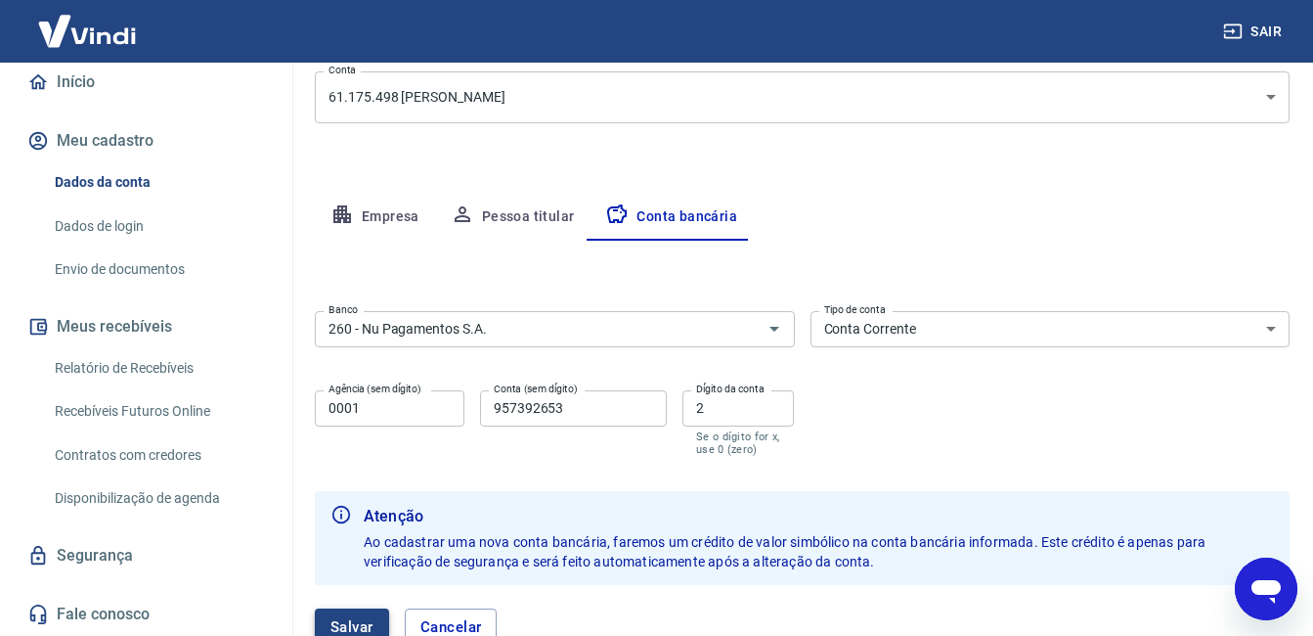
scroll to position [200, 0]
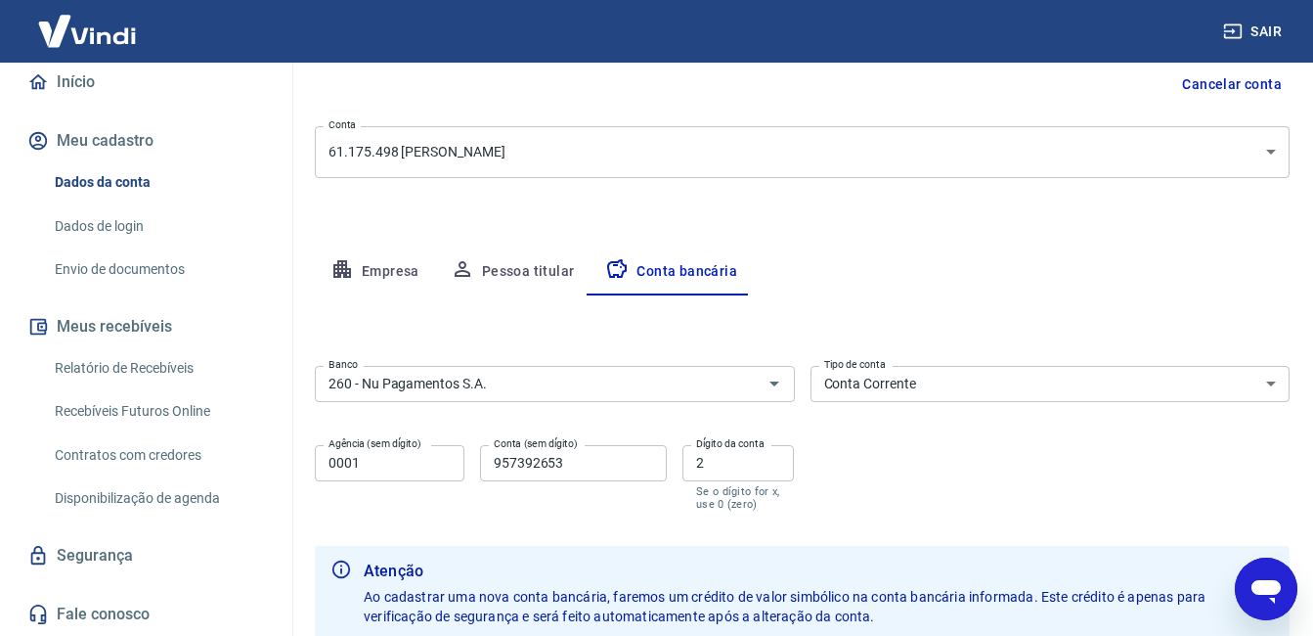
click at [623, 139] on body "Sair M [PERSON_NAME] [PERSON_NAME] [EMAIL_ADDRESS][DOMAIN_NAME] Início Meu cada…" at bounding box center [656, 118] width 1313 height 636
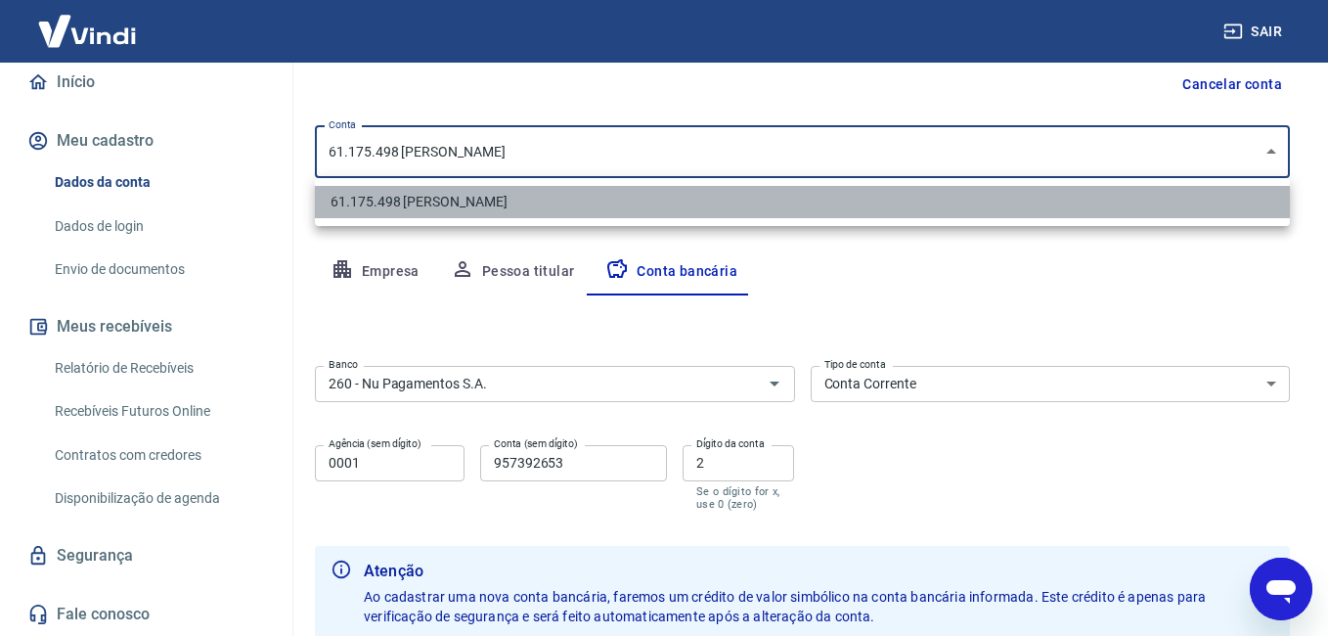
click at [586, 199] on li "61.175.498 [PERSON_NAME]" at bounding box center [802, 202] width 975 height 32
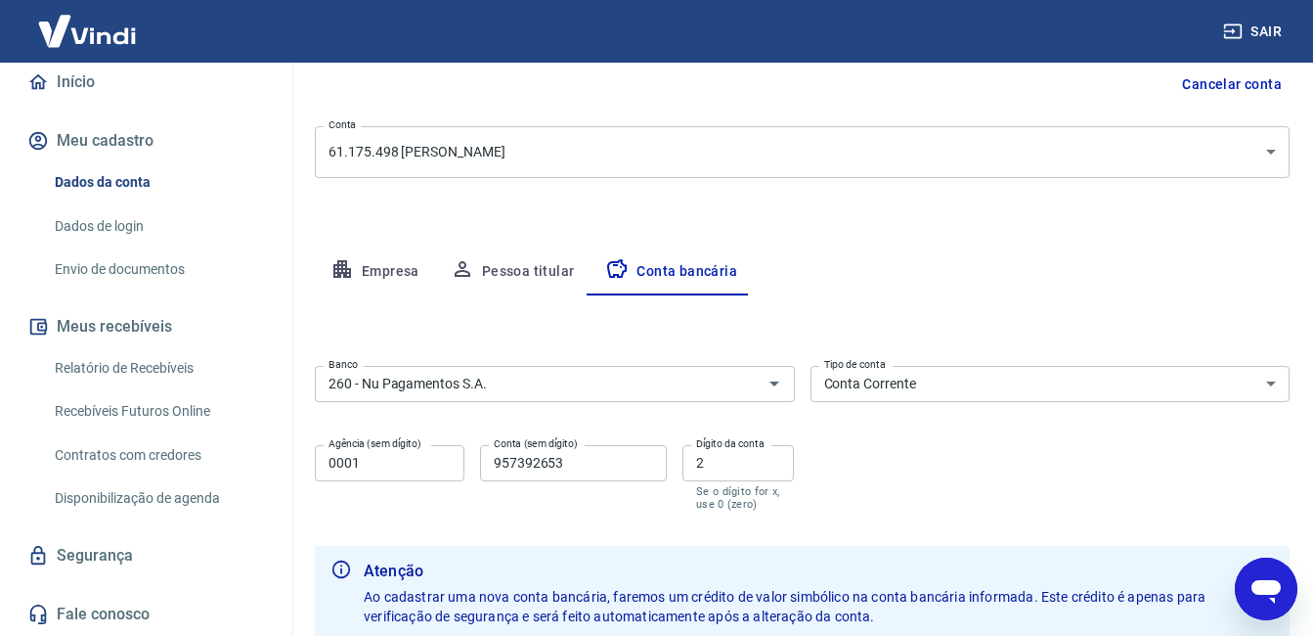
click at [896, 240] on div "Meu cadastro / Dados cadastrais Dados cadastrais Cancelar conta Conta 61.175.49…" at bounding box center [802, 304] width 1022 height 885
click at [898, 240] on div "Meu cadastro / Dados cadastrais Dados cadastrais Cancelar conta Conta 61.175.49…" at bounding box center [802, 304] width 1022 height 885
type textarea "x"
